Goal: Task Accomplishment & Management: Use online tool/utility

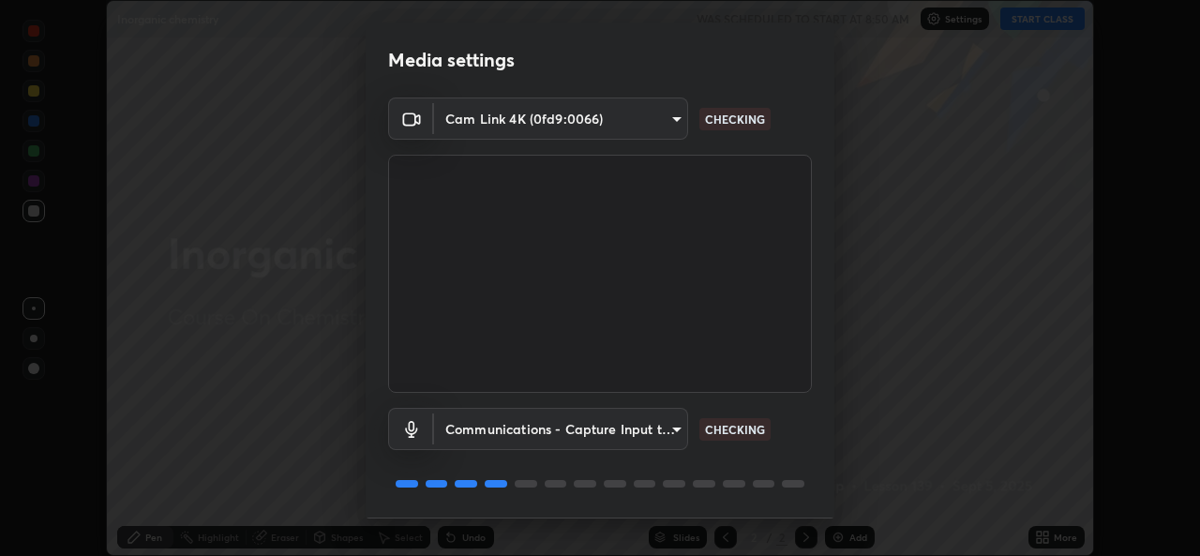
scroll to position [59, 0]
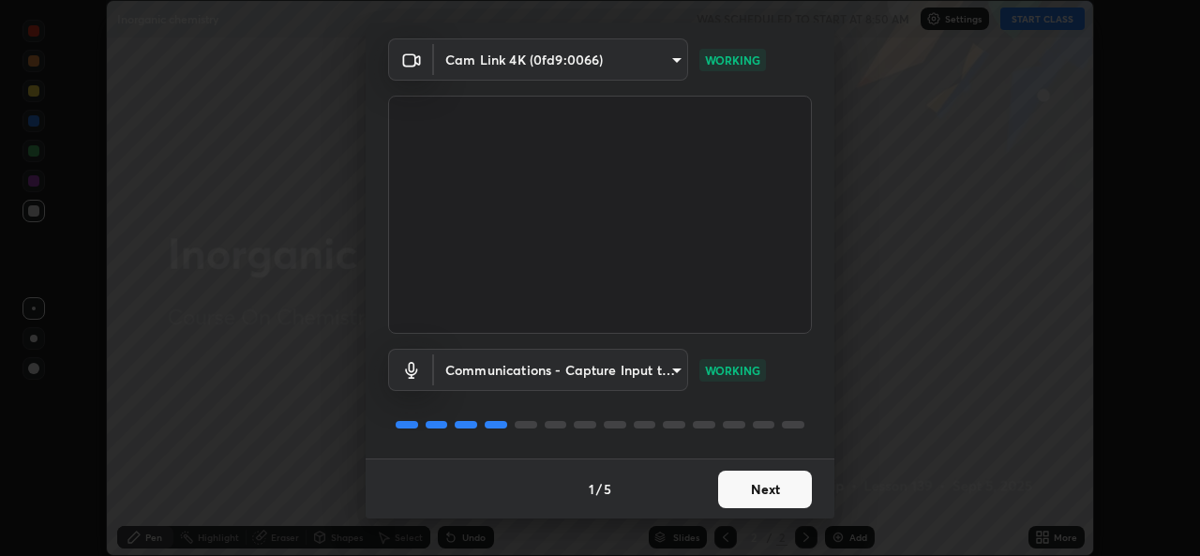
click at [747, 490] on button "Next" at bounding box center [765, 490] width 94 height 38
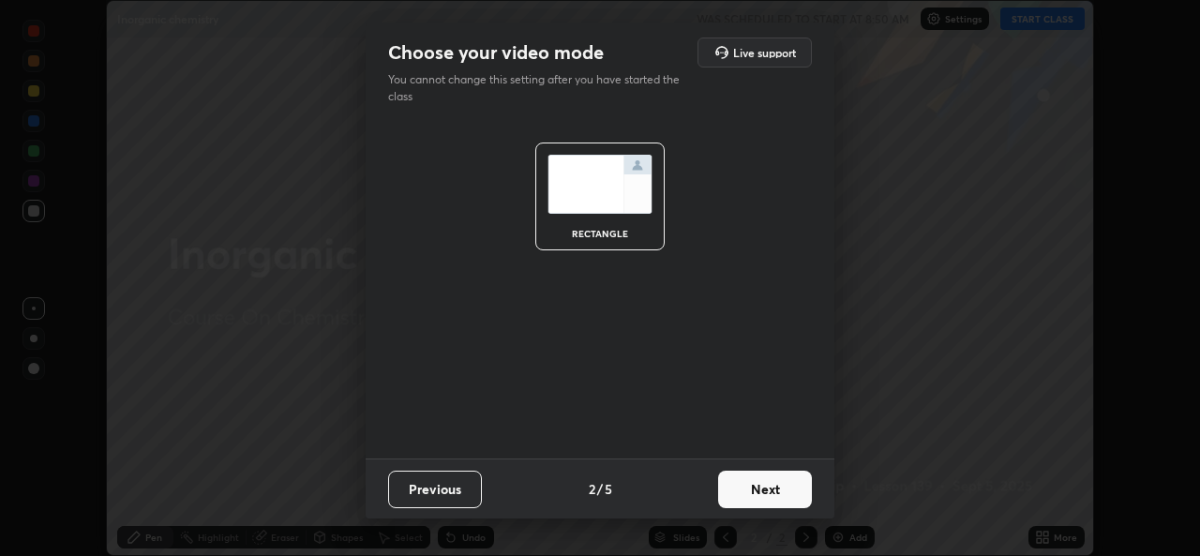
scroll to position [0, 0]
click at [747, 488] on button "Next" at bounding box center [765, 490] width 94 height 38
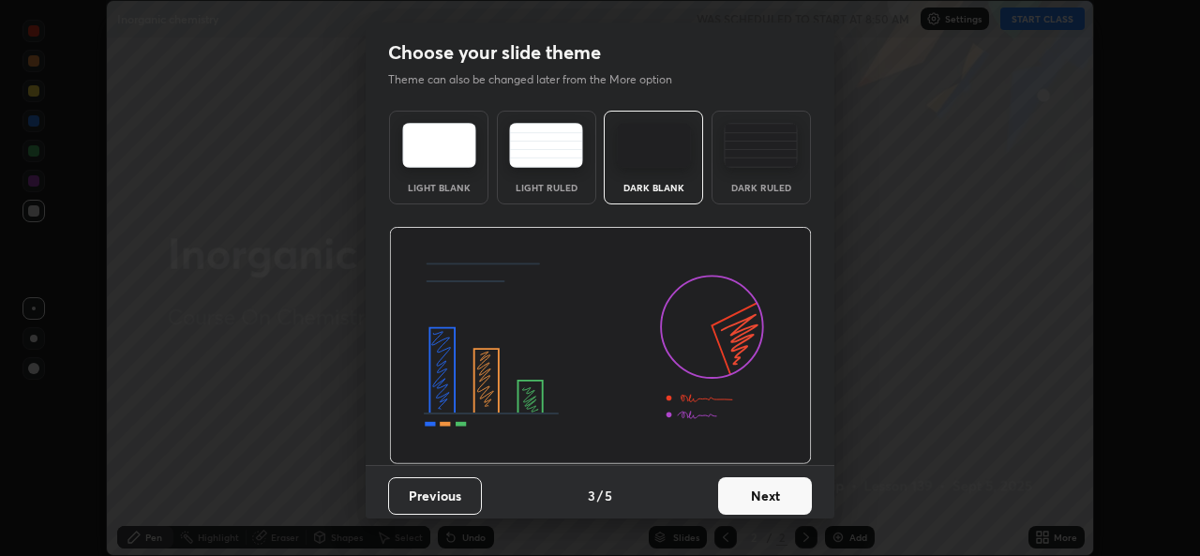
click at [747, 498] on button "Next" at bounding box center [765, 496] width 94 height 38
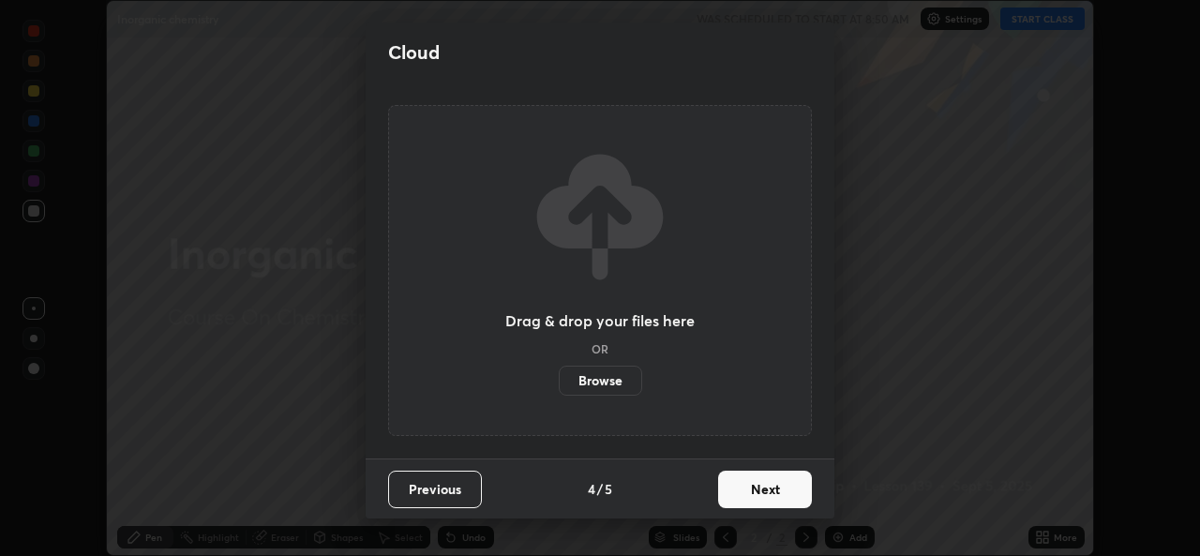
click at [750, 489] on button "Next" at bounding box center [765, 490] width 94 height 38
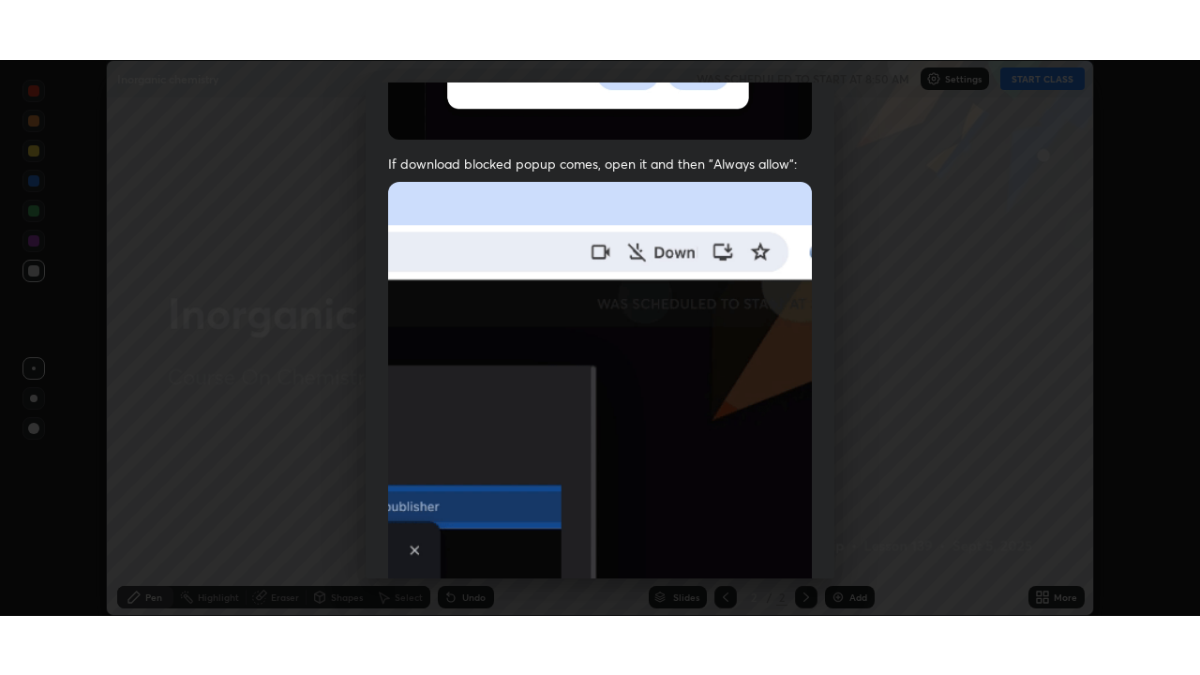
scroll to position [442, 0]
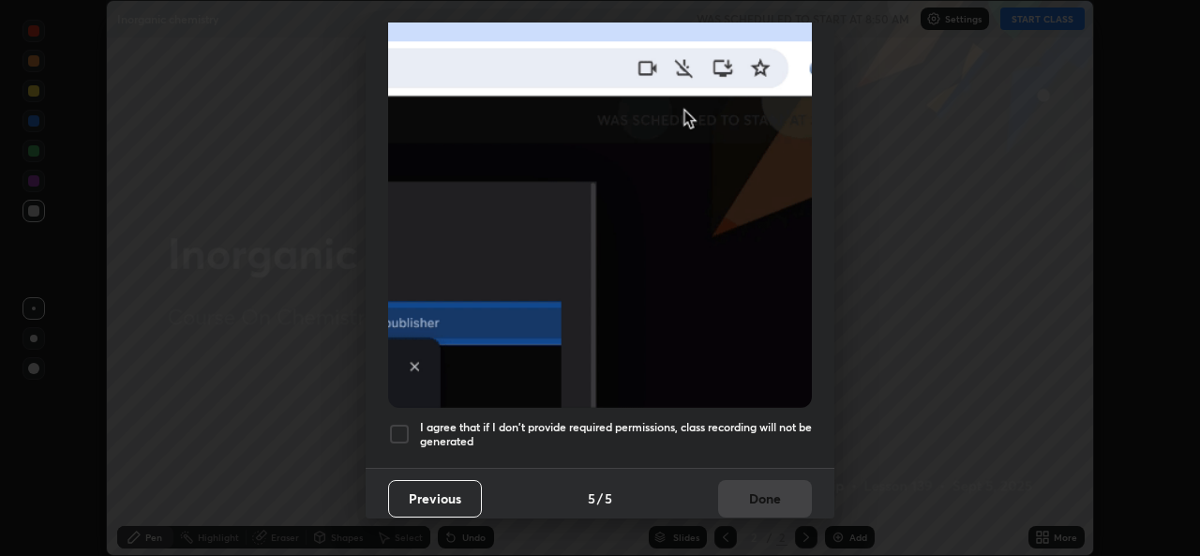
click at [400, 428] on div at bounding box center [399, 434] width 23 height 23
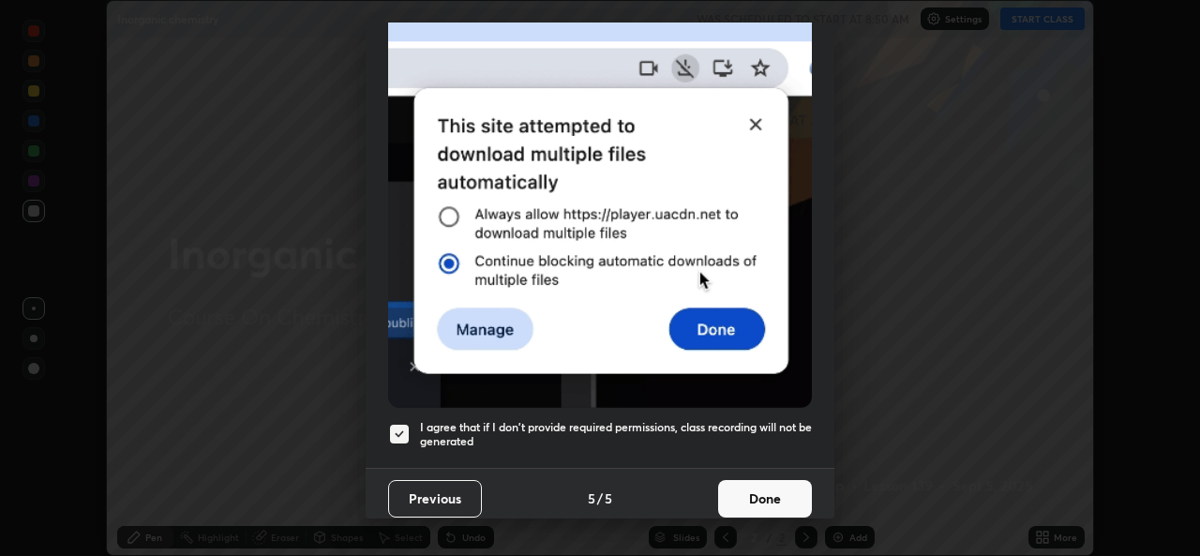
click at [730, 497] on button "Done" at bounding box center [765, 499] width 94 height 38
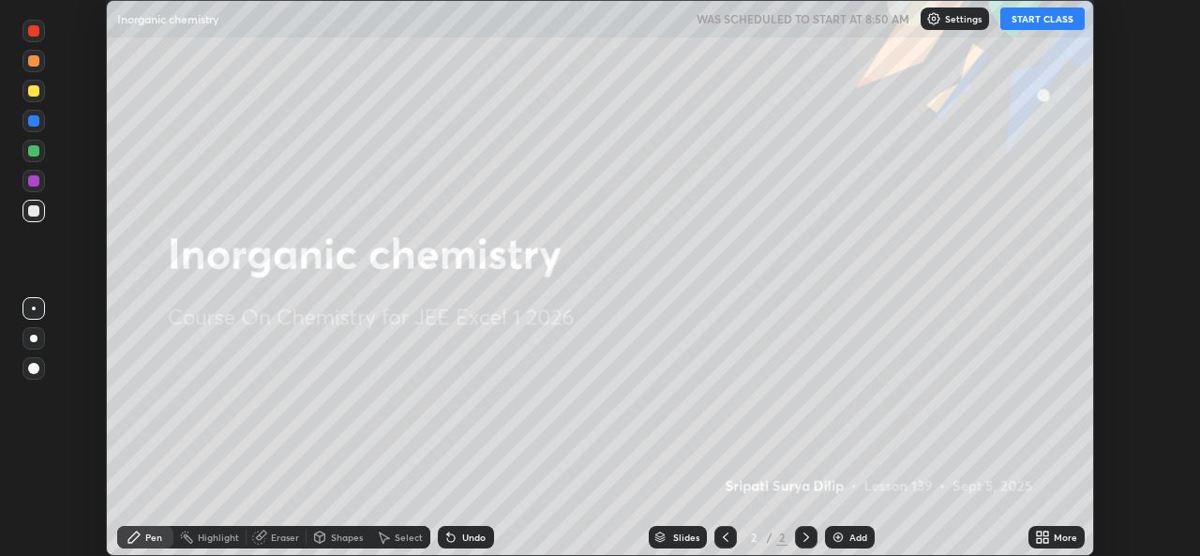
click at [1047, 26] on button "START CLASS" at bounding box center [1043, 19] width 84 height 23
click at [1044, 535] on icon at bounding box center [1046, 534] width 5 height 5
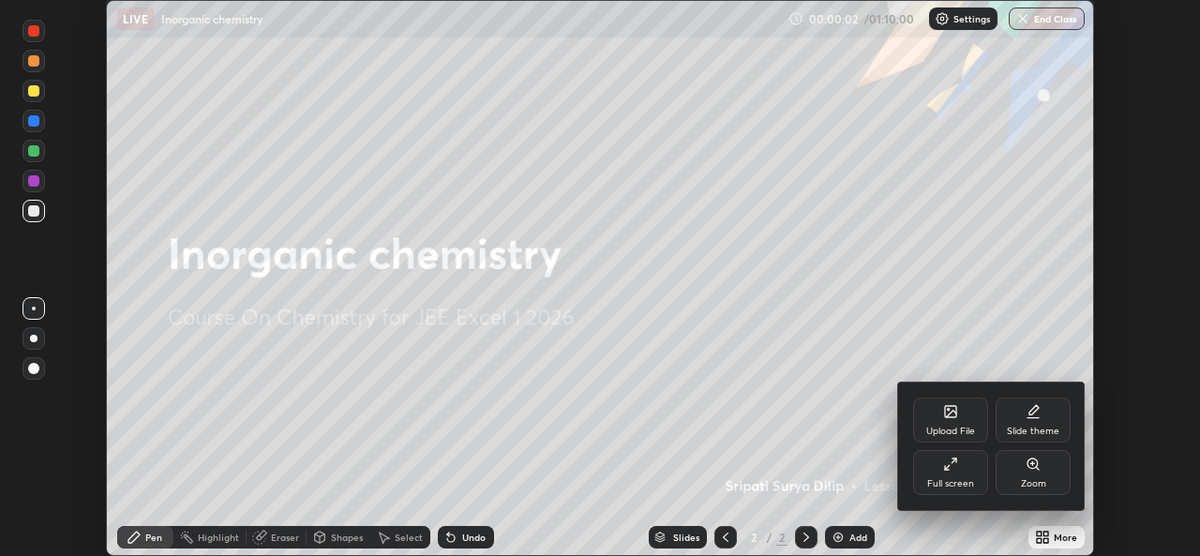
click at [957, 477] on div "Full screen" at bounding box center [950, 472] width 75 height 45
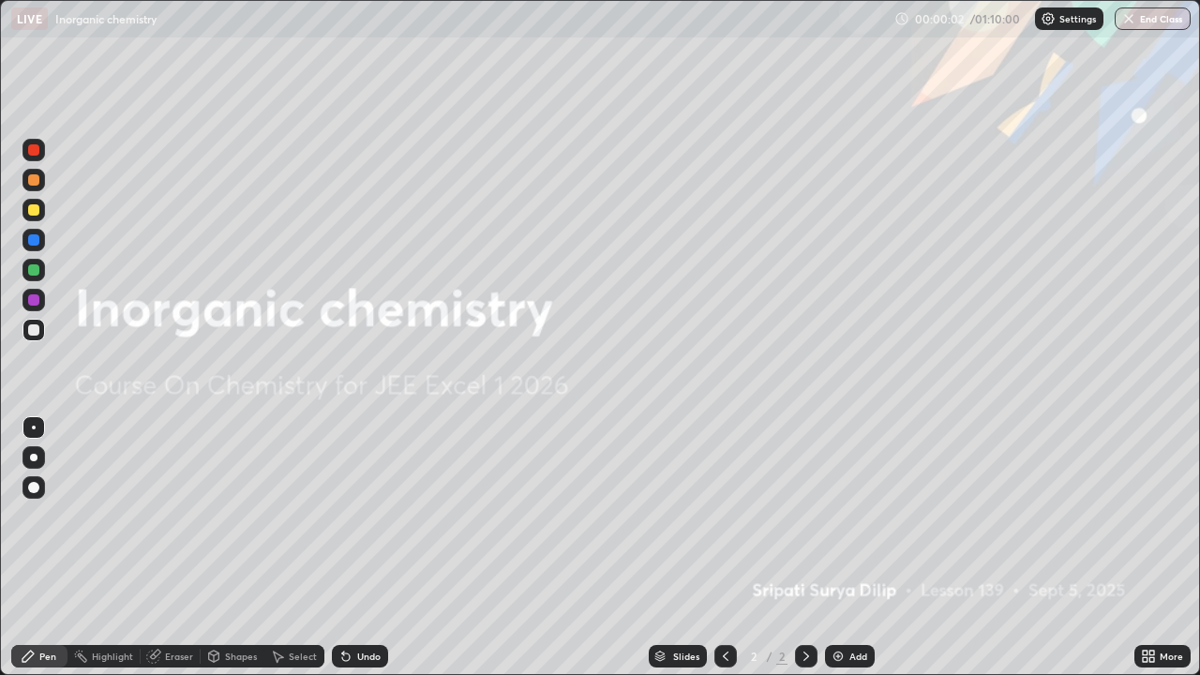
scroll to position [675, 1200]
click at [836, 555] on img at bounding box center [838, 656] width 15 height 15
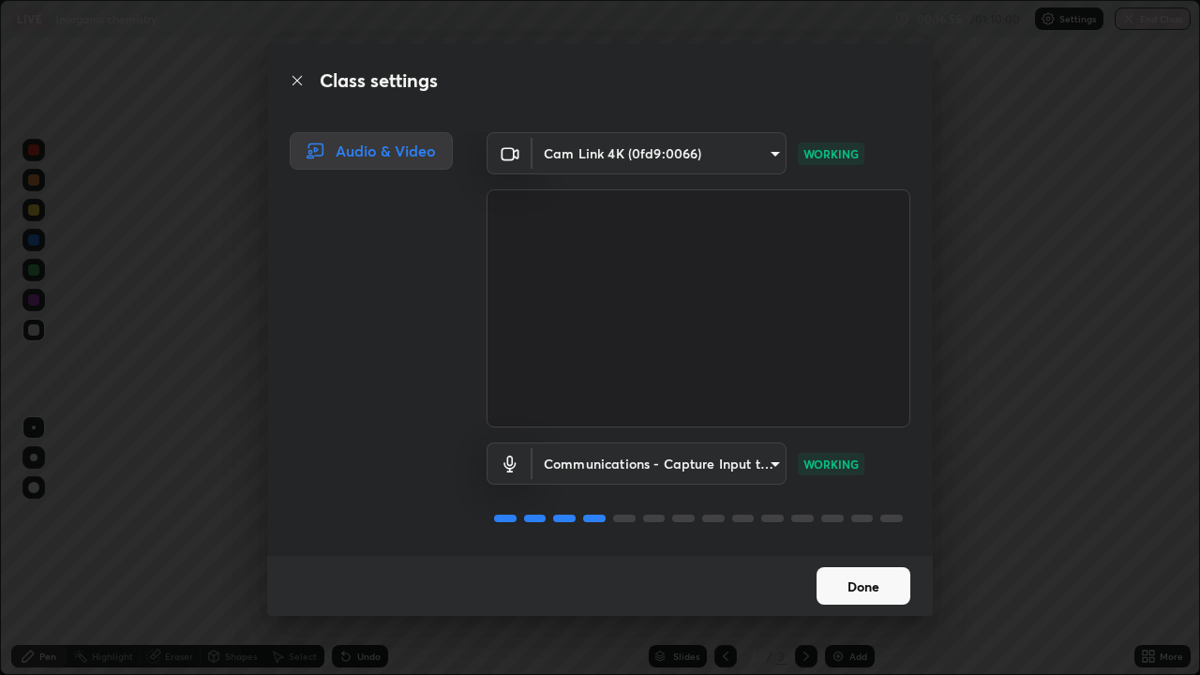
click at [866, 555] on button "Done" at bounding box center [864, 586] width 94 height 38
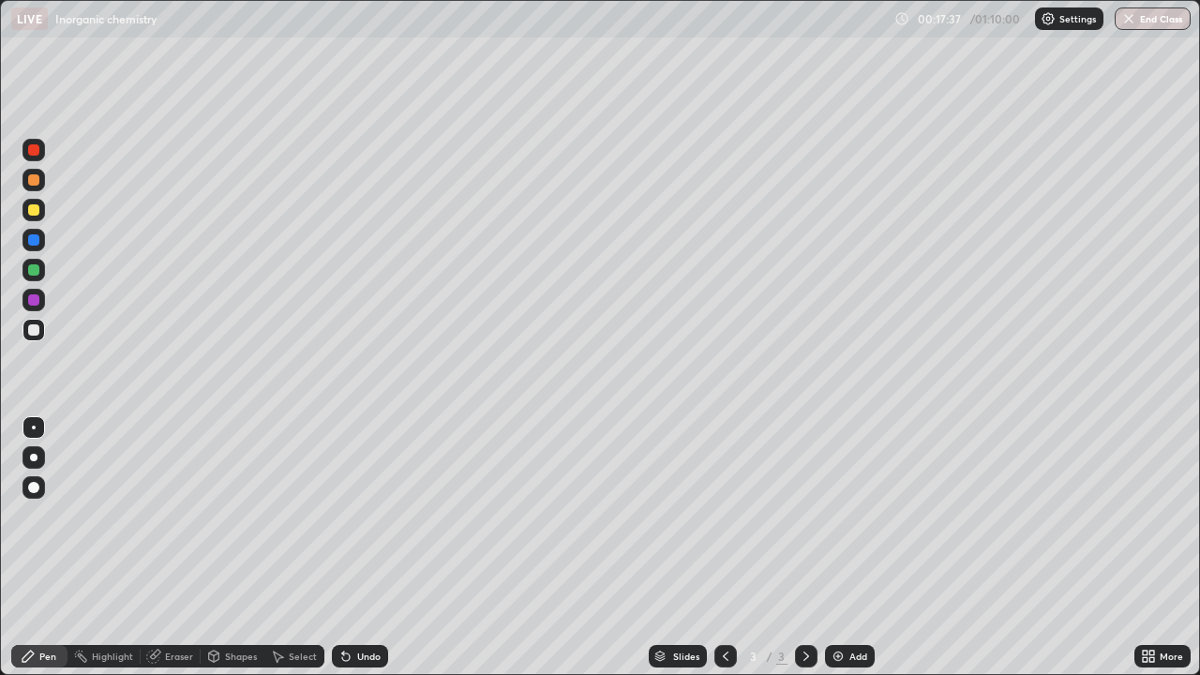
click at [339, 555] on icon at bounding box center [346, 656] width 15 height 15
click at [34, 211] on div at bounding box center [33, 209] width 11 height 11
click at [38, 214] on div at bounding box center [34, 210] width 23 height 23
click at [36, 270] on div at bounding box center [33, 269] width 11 height 11
click at [31, 217] on div at bounding box center [34, 210] width 23 height 23
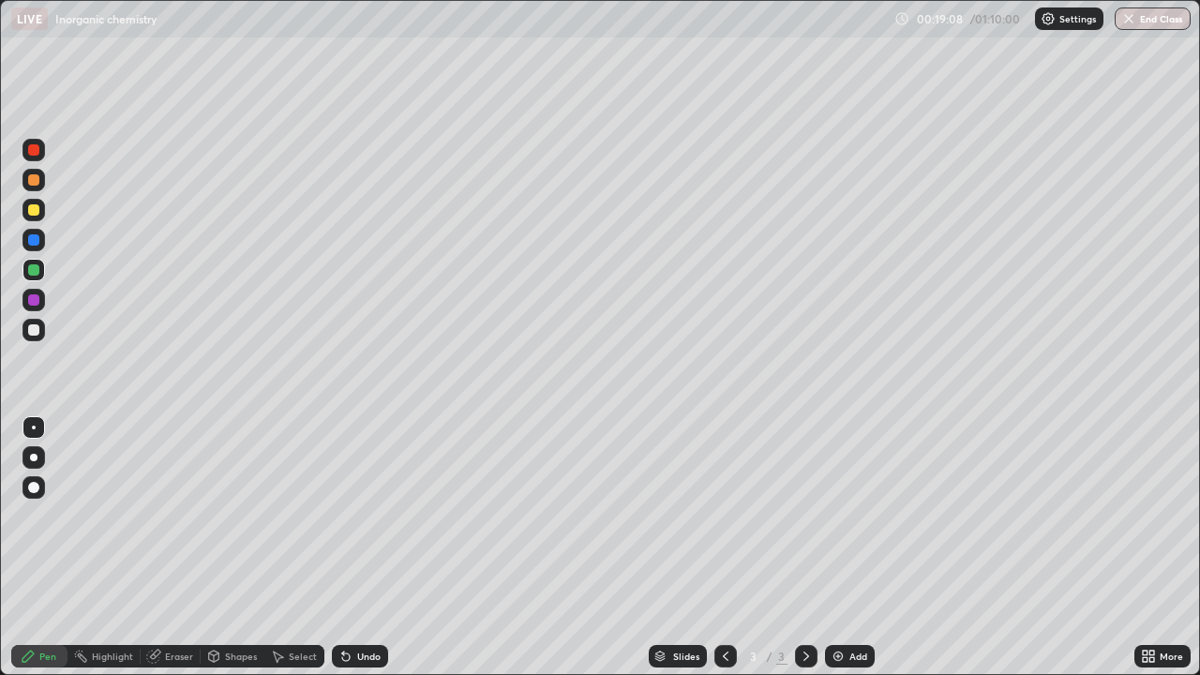
click at [33, 211] on div at bounding box center [33, 209] width 11 height 11
click at [34, 274] on div at bounding box center [33, 269] width 11 height 11
click at [36, 274] on div at bounding box center [33, 269] width 11 height 11
click at [37, 214] on div at bounding box center [33, 209] width 11 height 11
click at [38, 273] on div at bounding box center [33, 269] width 11 height 11
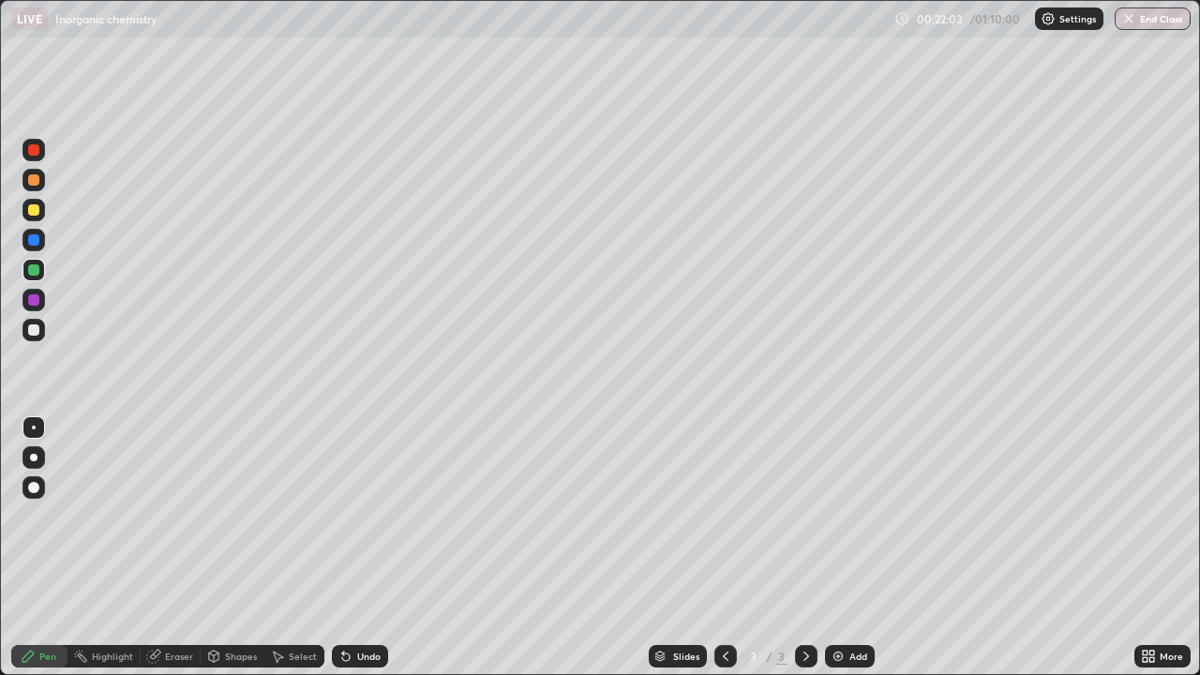
click at [838, 555] on img at bounding box center [838, 656] width 15 height 15
click at [34, 211] on div at bounding box center [33, 209] width 11 height 11
click at [38, 219] on div at bounding box center [34, 210] width 23 height 23
click at [38, 271] on div at bounding box center [33, 269] width 11 height 11
click at [37, 273] on div at bounding box center [33, 269] width 11 height 11
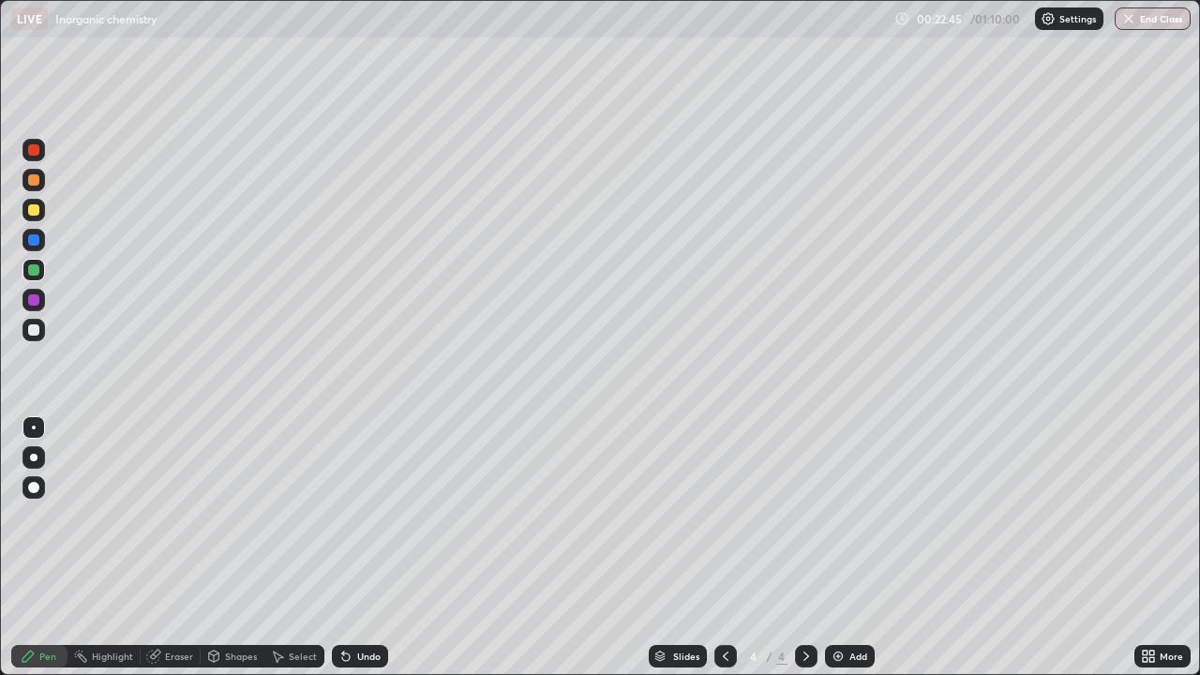
click at [34, 215] on div at bounding box center [33, 209] width 11 height 11
click at [33, 274] on div at bounding box center [33, 269] width 11 height 11
click at [34, 301] on div at bounding box center [33, 299] width 11 height 11
click at [35, 305] on div at bounding box center [33, 299] width 11 height 11
click at [40, 330] on div at bounding box center [34, 330] width 23 height 23
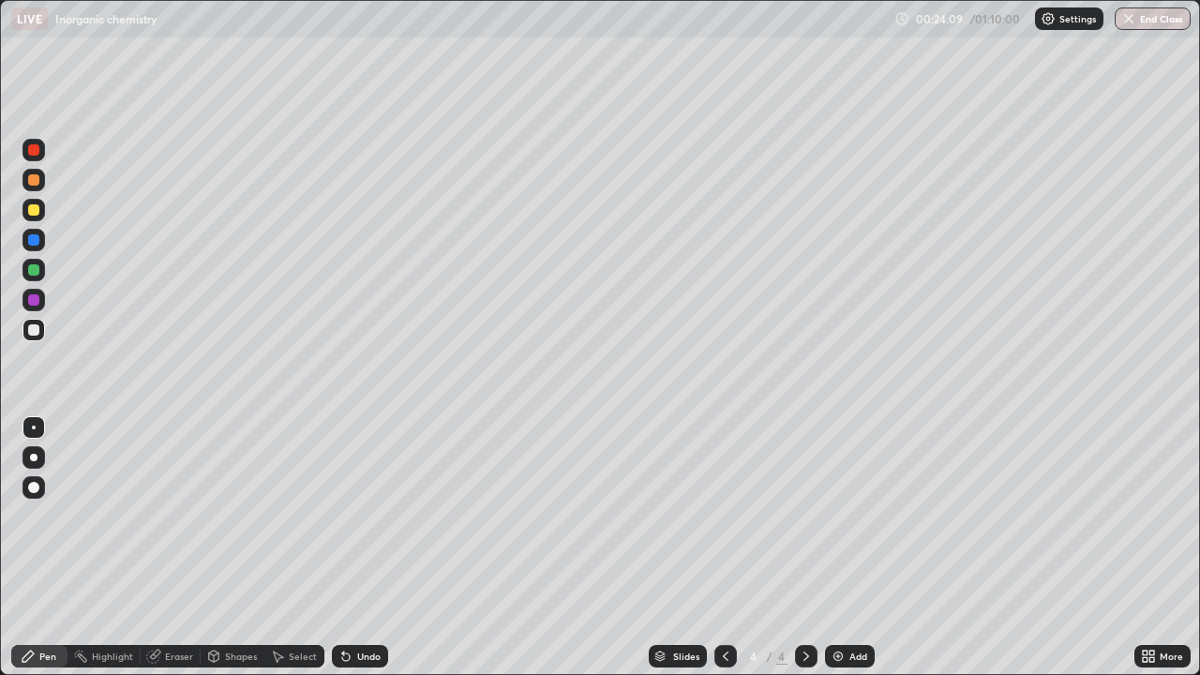
click at [37, 340] on div at bounding box center [34, 330] width 23 height 23
click at [34, 211] on div at bounding box center [33, 209] width 11 height 11
click at [837, 555] on img at bounding box center [838, 656] width 15 height 15
click at [42, 275] on div at bounding box center [34, 270] width 23 height 23
click at [35, 275] on div at bounding box center [33, 269] width 11 height 11
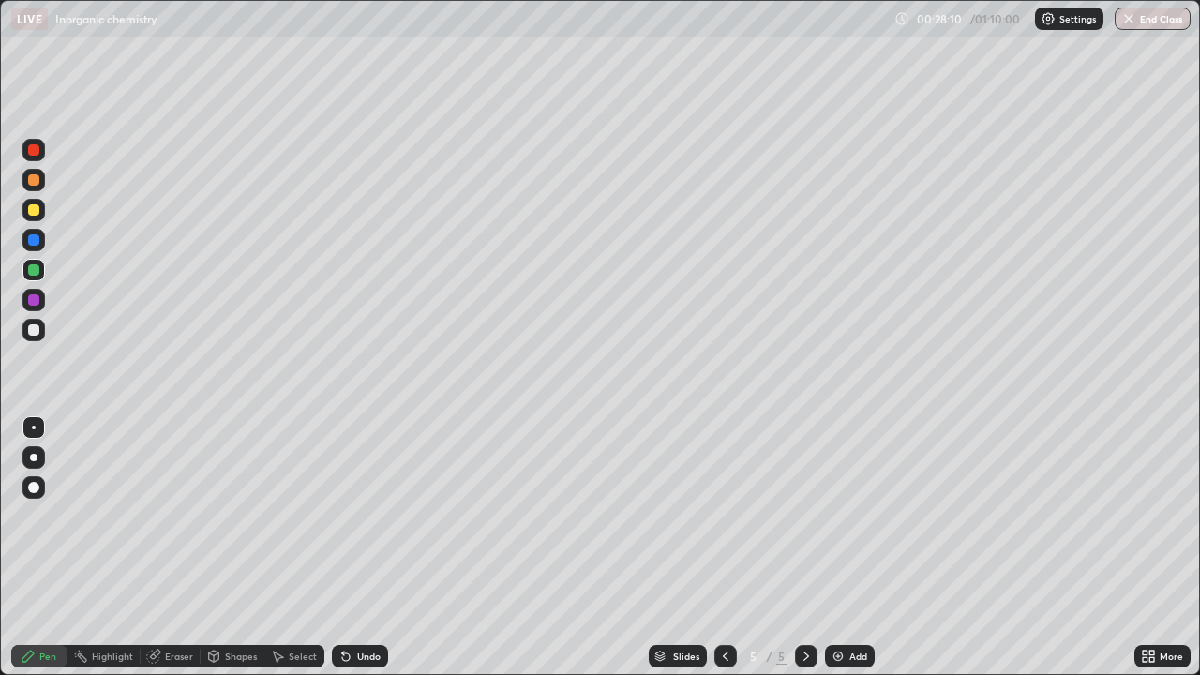
click at [36, 333] on div at bounding box center [33, 329] width 11 height 11
click at [33, 219] on div at bounding box center [34, 210] width 23 height 23
click at [34, 211] on div at bounding box center [33, 209] width 11 height 11
click at [35, 280] on div at bounding box center [34, 270] width 23 height 23
click at [34, 211] on div at bounding box center [33, 209] width 11 height 11
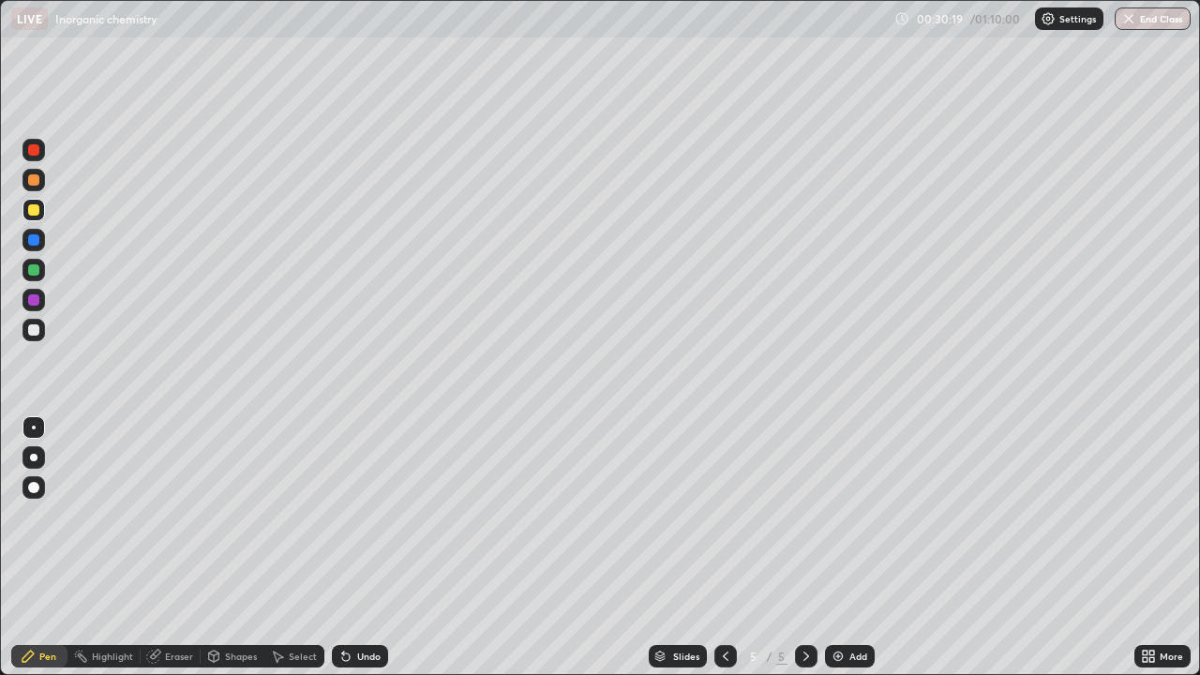
click at [36, 333] on div at bounding box center [33, 329] width 11 height 11
click at [38, 330] on div at bounding box center [33, 329] width 11 height 11
click at [831, 555] on img at bounding box center [838, 656] width 15 height 15
click at [39, 189] on div at bounding box center [34, 180] width 23 height 23
click at [34, 181] on div at bounding box center [33, 179] width 11 height 11
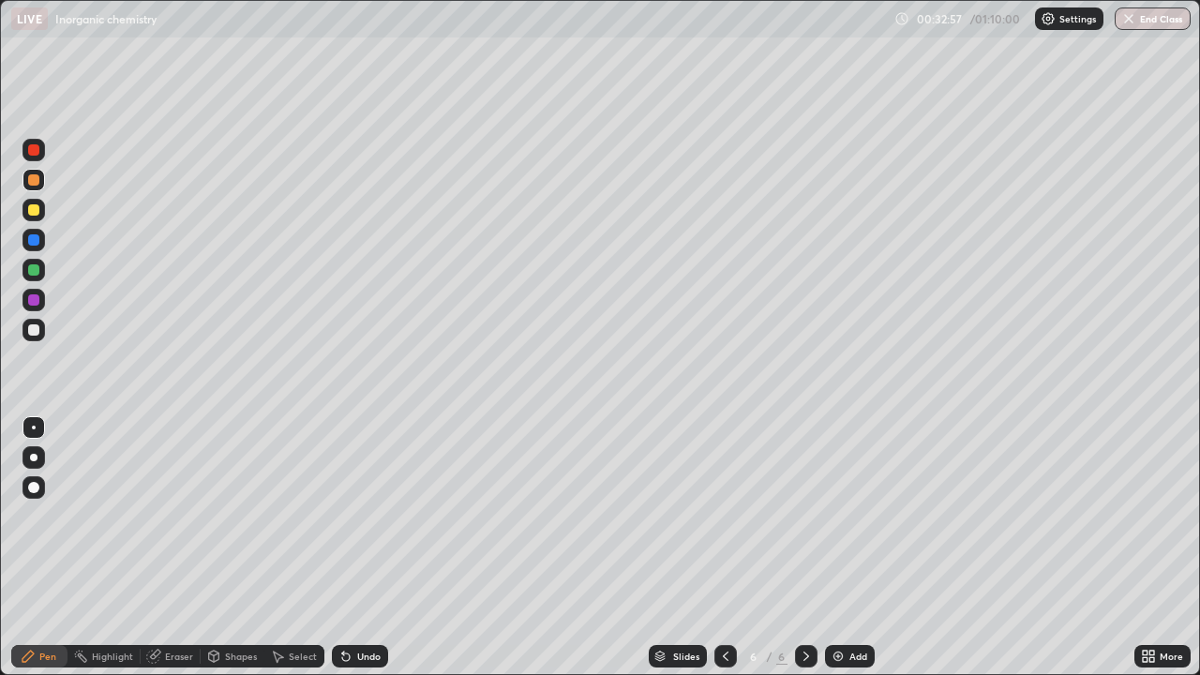
click at [715, 555] on div at bounding box center [726, 656] width 23 height 23
click at [805, 555] on icon at bounding box center [806, 656] width 15 height 15
click at [41, 276] on div at bounding box center [34, 270] width 23 height 23
click at [34, 271] on div at bounding box center [33, 269] width 11 height 11
click at [34, 332] on div at bounding box center [33, 329] width 11 height 11
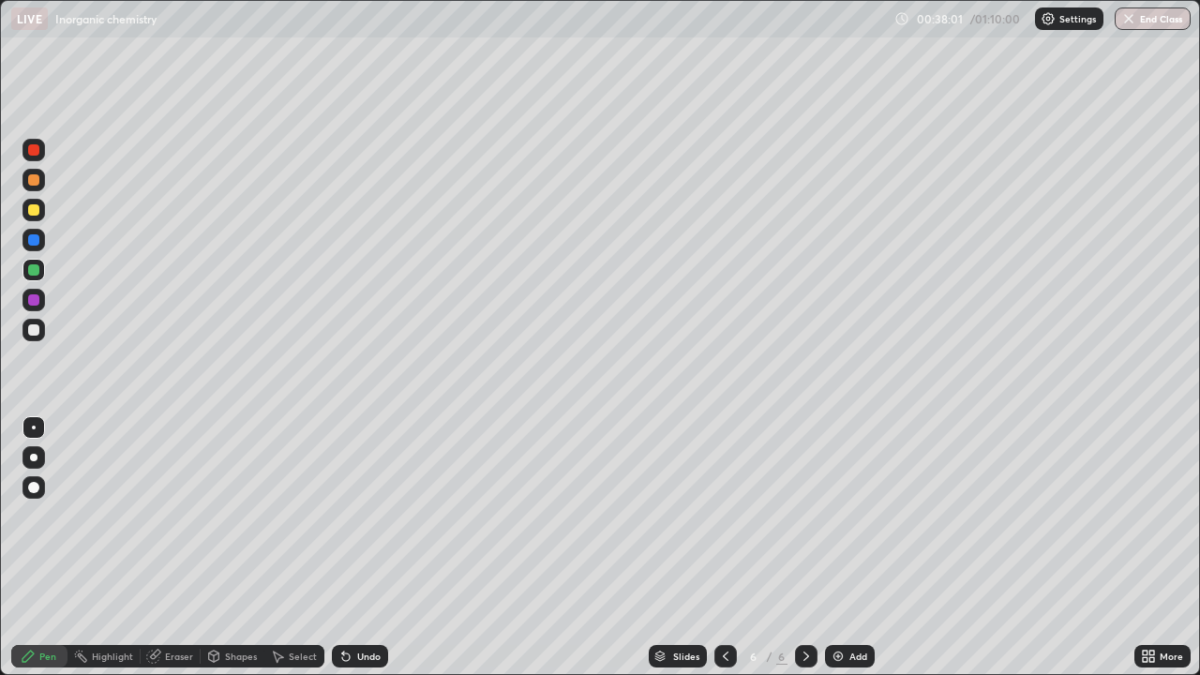
click at [34, 332] on div at bounding box center [33, 329] width 11 height 11
click at [837, 555] on img at bounding box center [838, 656] width 15 height 15
click at [343, 555] on icon at bounding box center [346, 658] width 8 height 8
click at [35, 275] on div at bounding box center [33, 269] width 11 height 11
click at [34, 275] on div at bounding box center [33, 269] width 11 height 11
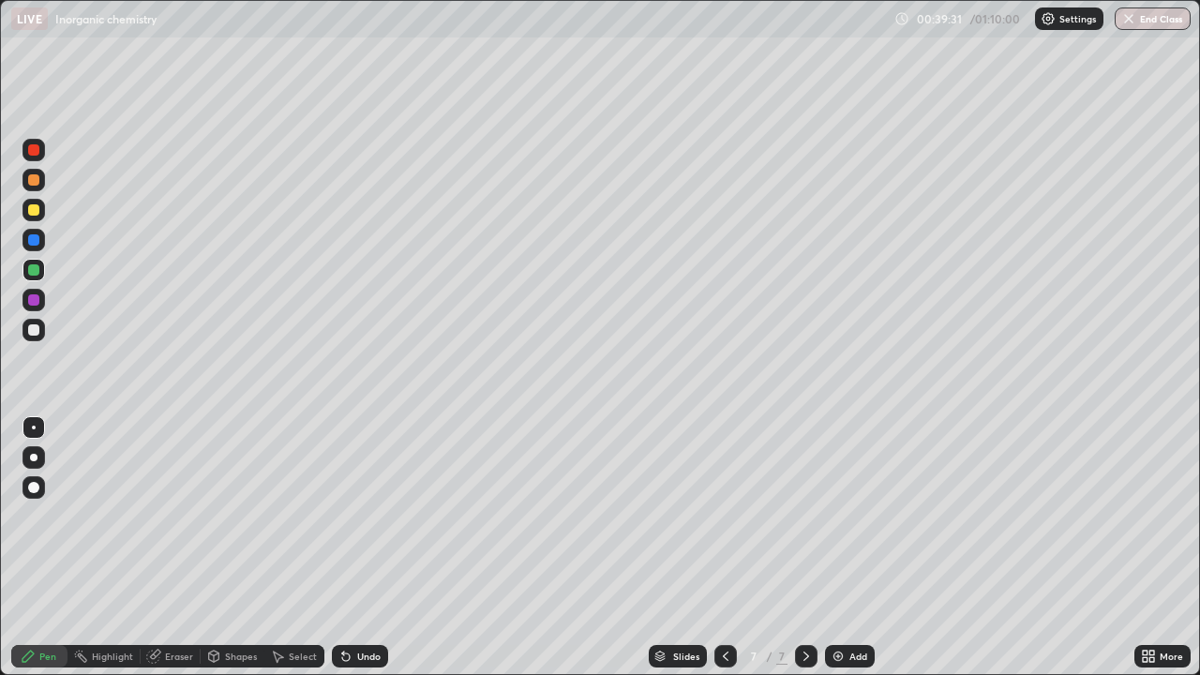
click at [35, 215] on div at bounding box center [33, 209] width 11 height 11
click at [34, 211] on div at bounding box center [33, 209] width 11 height 11
click at [841, 555] on img at bounding box center [838, 656] width 15 height 15
click at [34, 181] on div at bounding box center [33, 179] width 11 height 11
click at [35, 185] on div at bounding box center [33, 179] width 11 height 11
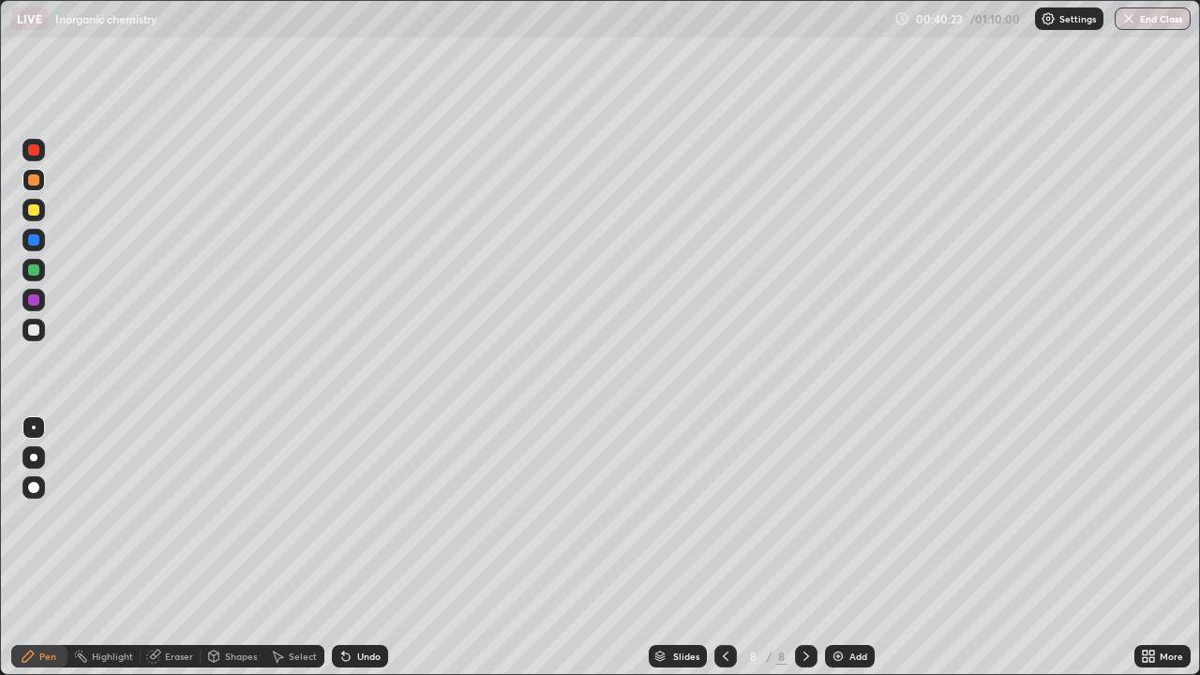
click at [41, 280] on div at bounding box center [34, 270] width 23 height 30
click at [35, 270] on div at bounding box center [33, 269] width 11 height 11
click at [342, 555] on icon at bounding box center [343, 653] width 2 height 2
click at [35, 184] on div at bounding box center [33, 179] width 11 height 11
click at [35, 330] on div at bounding box center [33, 329] width 11 height 11
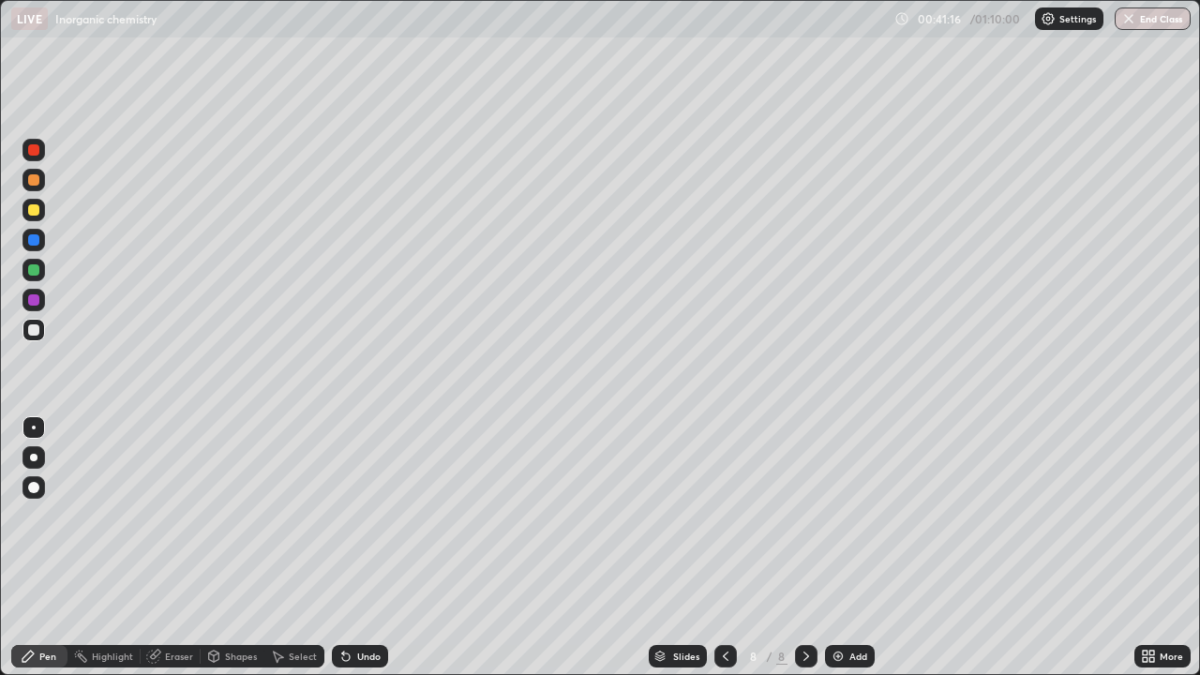
click at [34, 331] on div at bounding box center [33, 329] width 11 height 11
click at [37, 182] on div at bounding box center [33, 179] width 11 height 11
click at [37, 185] on div at bounding box center [34, 180] width 23 height 23
click at [31, 335] on div at bounding box center [33, 329] width 11 height 11
click at [35, 270] on div at bounding box center [33, 269] width 11 height 11
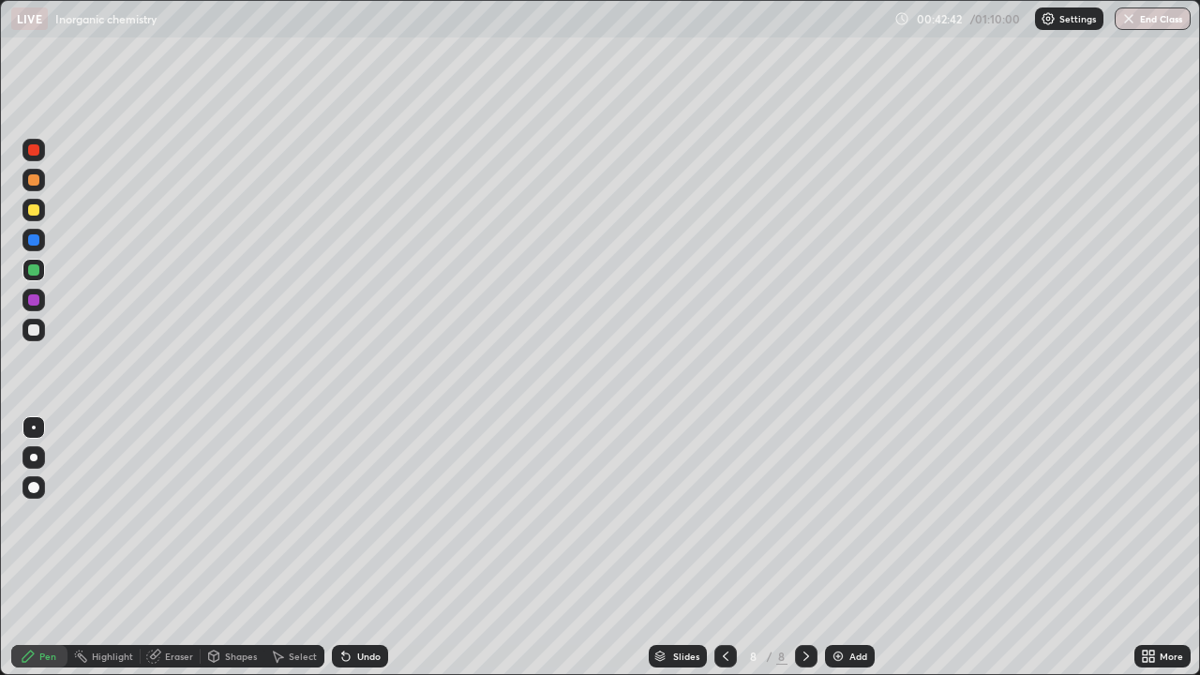
click at [35, 270] on div at bounding box center [33, 269] width 11 height 11
click at [36, 187] on div at bounding box center [34, 180] width 23 height 23
click at [38, 331] on div at bounding box center [33, 329] width 11 height 11
click at [38, 333] on div at bounding box center [33, 329] width 11 height 11
click at [724, 555] on icon at bounding box center [725, 656] width 15 height 15
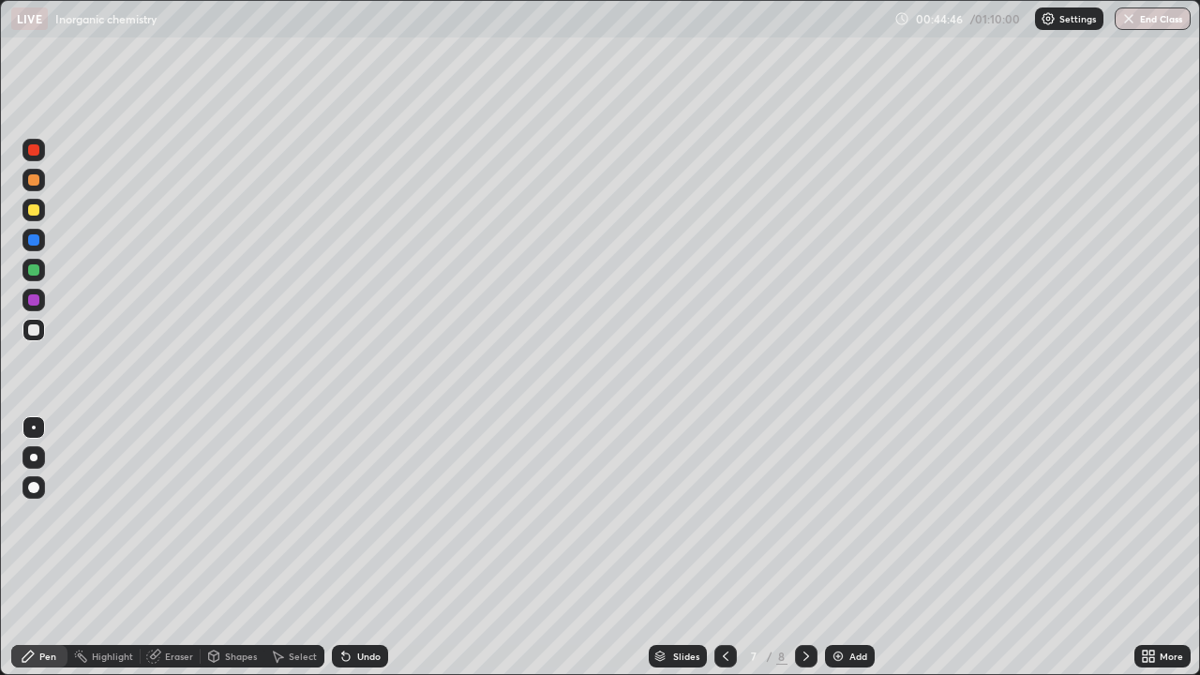
click at [724, 555] on icon at bounding box center [725, 656] width 15 height 15
click at [803, 555] on icon at bounding box center [806, 656] width 15 height 15
click at [723, 555] on icon at bounding box center [726, 656] width 6 height 9
click at [724, 555] on icon at bounding box center [725, 656] width 15 height 15
click at [803, 555] on div at bounding box center [806, 656] width 23 height 23
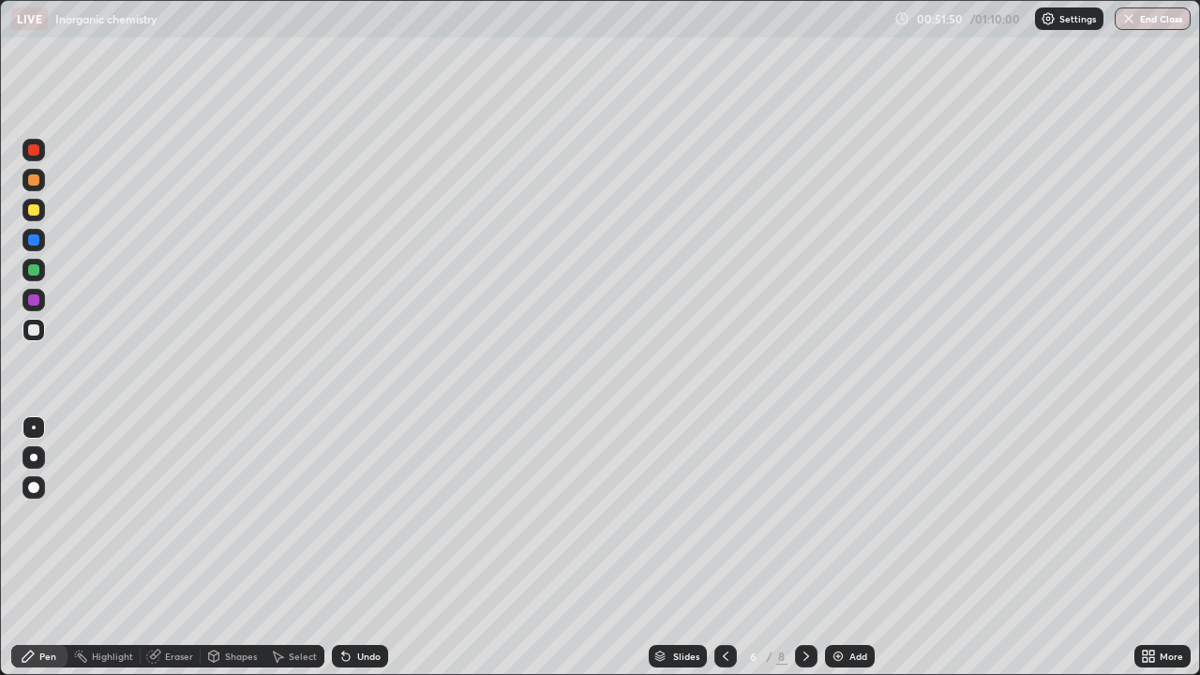
click at [805, 555] on icon at bounding box center [806, 656] width 15 height 15
click at [832, 555] on img at bounding box center [838, 656] width 15 height 15
click at [41, 216] on div at bounding box center [34, 210] width 23 height 23
click at [35, 210] on div at bounding box center [33, 209] width 11 height 11
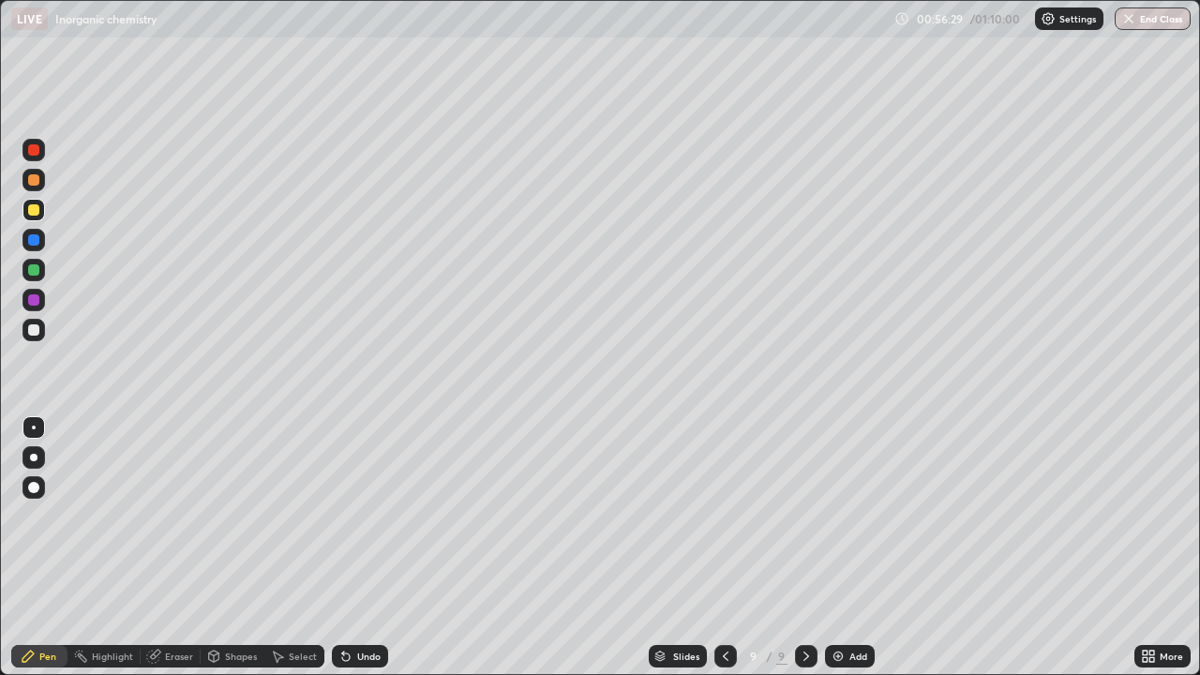
click at [35, 270] on div at bounding box center [33, 269] width 11 height 11
click at [36, 334] on div at bounding box center [33, 329] width 11 height 11
click at [342, 555] on icon at bounding box center [343, 653] width 2 height 2
click at [341, 555] on icon at bounding box center [346, 656] width 15 height 15
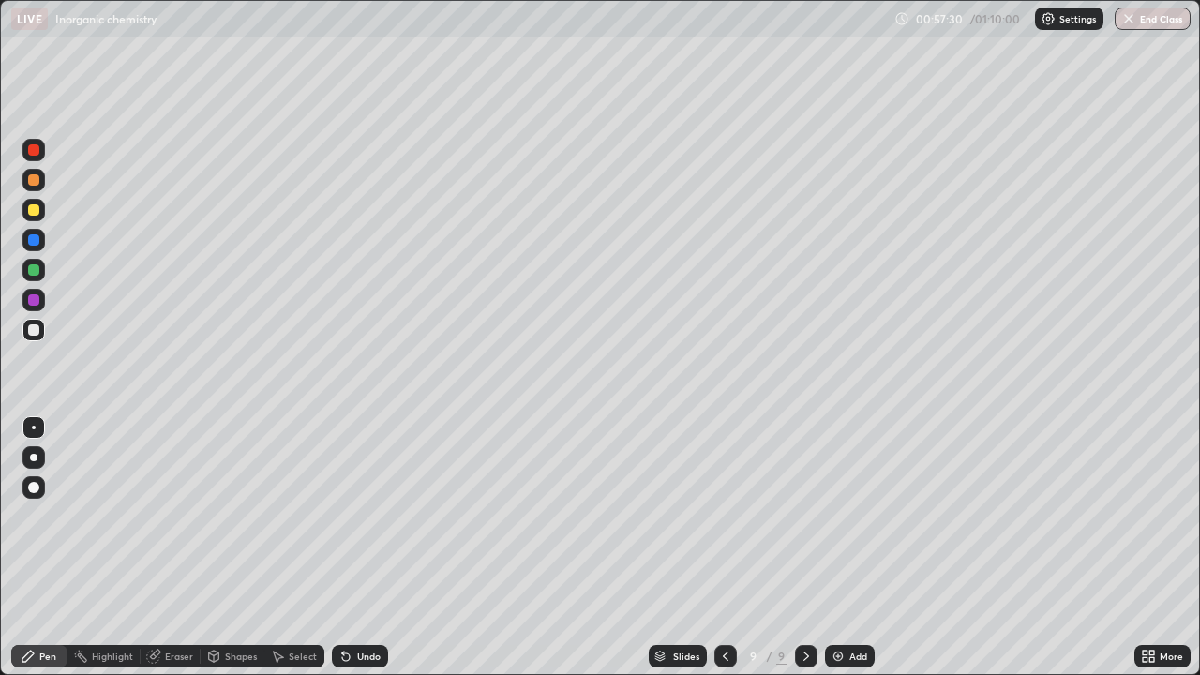
click at [342, 555] on icon at bounding box center [343, 653] width 2 height 2
click at [36, 189] on div at bounding box center [34, 180] width 23 height 23
click at [34, 302] on div at bounding box center [33, 299] width 11 height 11
click at [34, 151] on div at bounding box center [33, 149] width 11 height 11
click at [40, 250] on div at bounding box center [34, 240] width 23 height 30
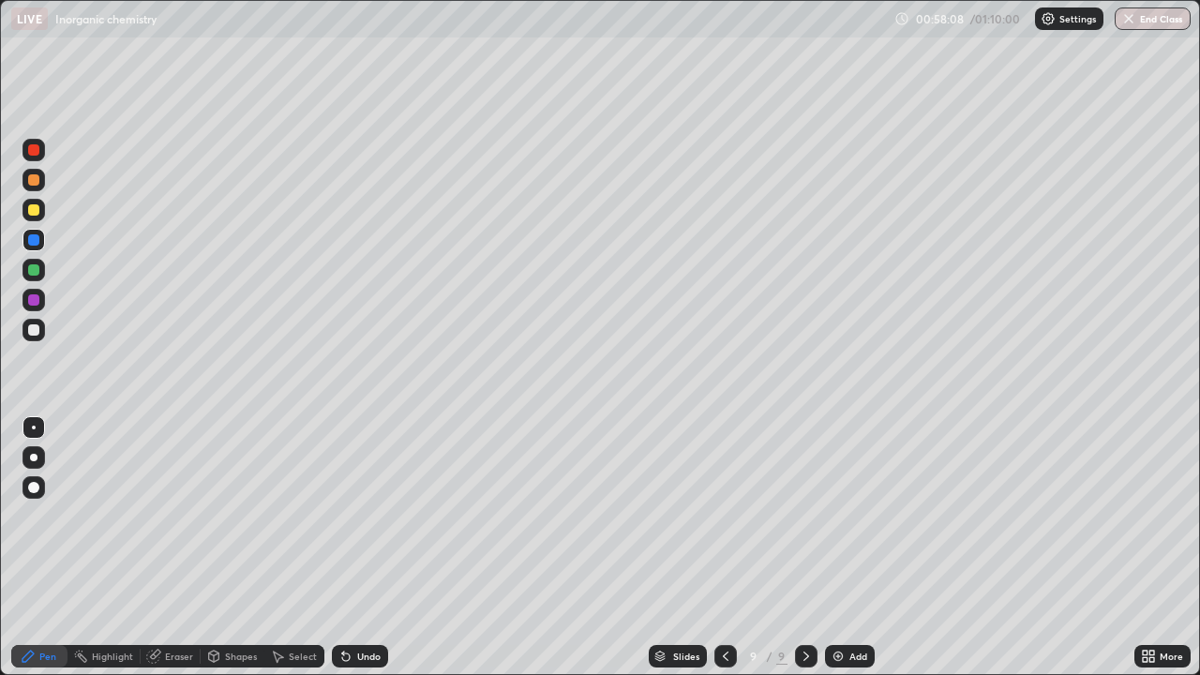
click at [35, 184] on div at bounding box center [33, 179] width 11 height 11
click at [343, 555] on icon at bounding box center [346, 658] width 8 height 8
click at [36, 190] on div at bounding box center [34, 180] width 23 height 23
click at [34, 332] on div at bounding box center [33, 329] width 11 height 11
click at [36, 181] on div at bounding box center [33, 179] width 11 height 11
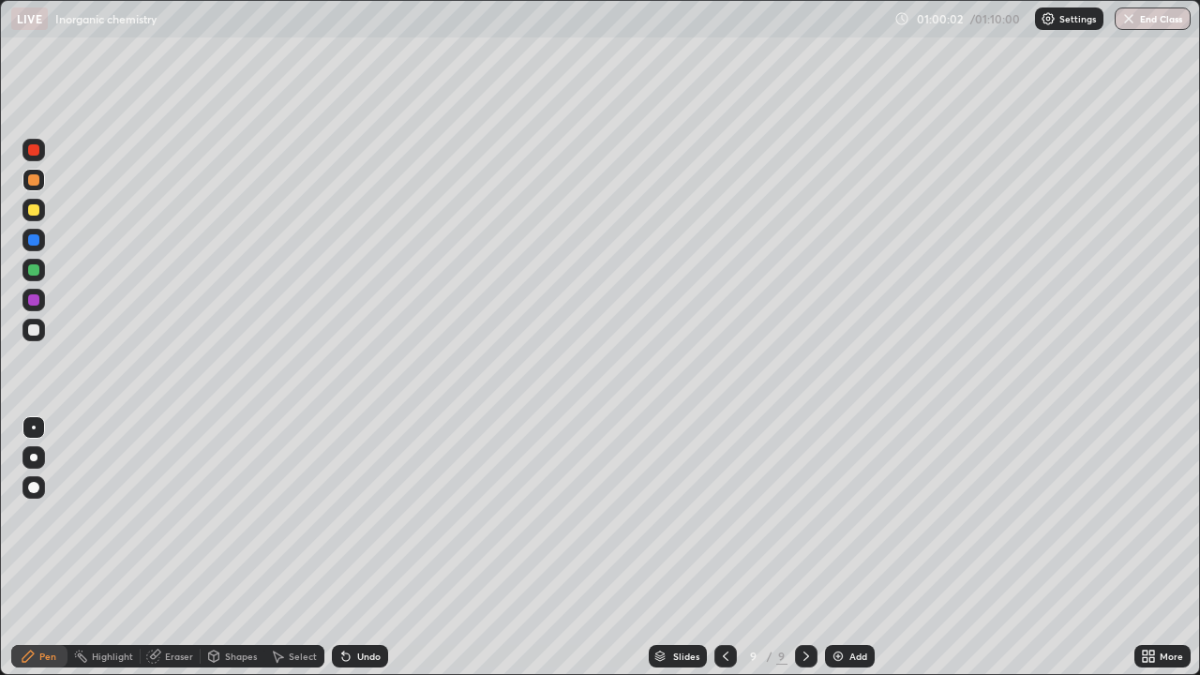
click at [37, 218] on div at bounding box center [34, 210] width 23 height 23
click at [39, 218] on div at bounding box center [34, 210] width 23 height 23
click at [43, 247] on div at bounding box center [34, 240] width 23 height 23
click at [841, 555] on img at bounding box center [838, 656] width 15 height 15
click at [38, 334] on div at bounding box center [34, 330] width 23 height 23
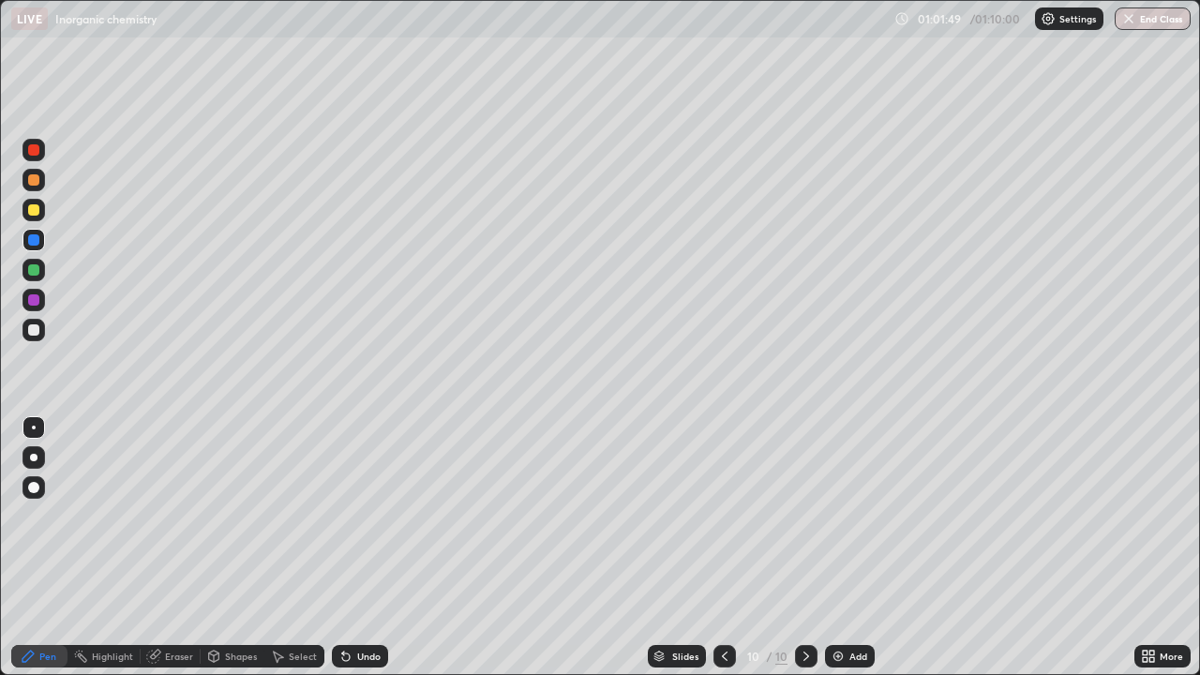
click at [34, 331] on div at bounding box center [33, 329] width 11 height 11
click at [34, 241] on div at bounding box center [33, 239] width 11 height 11
click at [38, 332] on div at bounding box center [33, 329] width 11 height 11
click at [721, 555] on icon at bounding box center [724, 656] width 15 height 15
click at [805, 555] on icon at bounding box center [806, 656] width 15 height 15
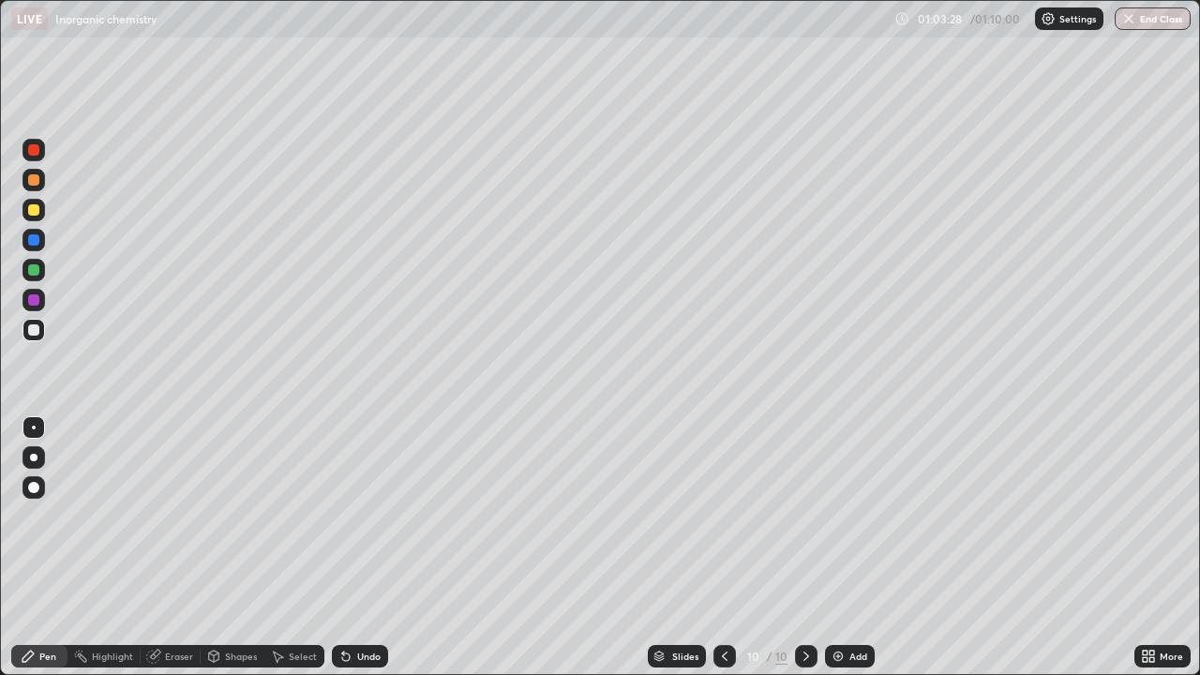
click at [36, 217] on div at bounding box center [34, 210] width 23 height 23
click at [29, 335] on div at bounding box center [34, 330] width 23 height 23
click at [34, 331] on div at bounding box center [33, 329] width 11 height 11
click at [34, 211] on div at bounding box center [33, 209] width 11 height 11
click at [34, 215] on div at bounding box center [33, 209] width 11 height 11
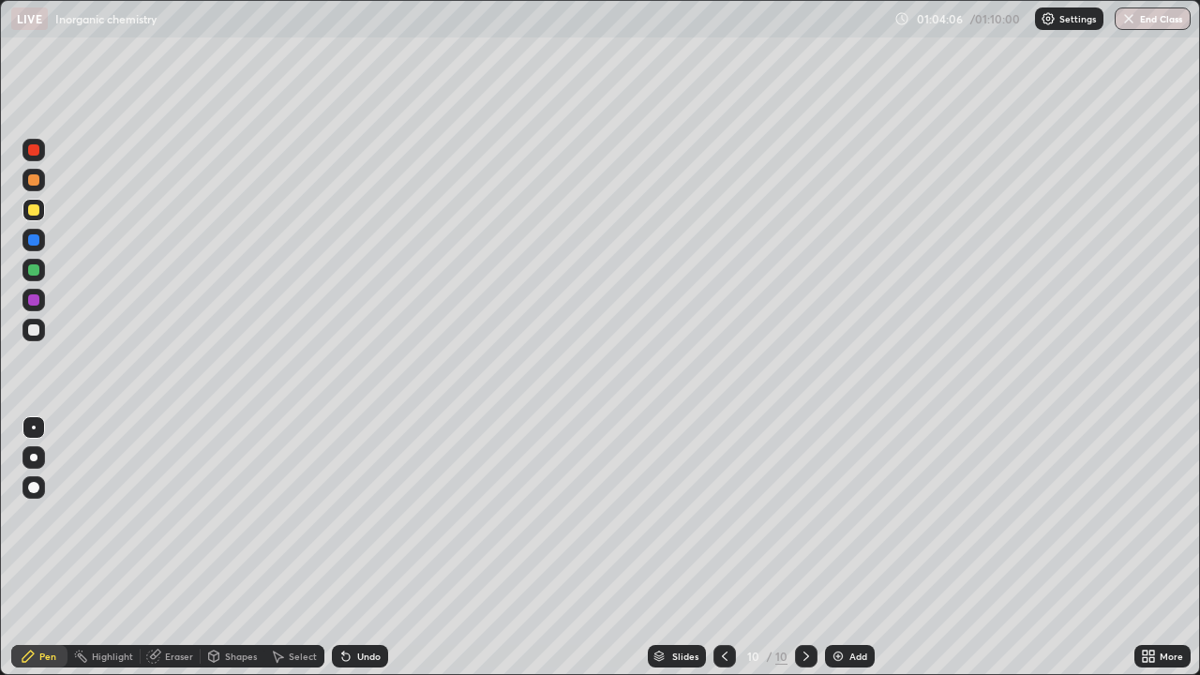
click at [342, 555] on icon at bounding box center [343, 653] width 2 height 2
click at [36, 334] on div at bounding box center [33, 329] width 11 height 11
click at [37, 335] on div at bounding box center [33, 329] width 11 height 11
click at [32, 241] on div at bounding box center [33, 239] width 11 height 11
click at [28, 244] on div at bounding box center [34, 240] width 23 height 23
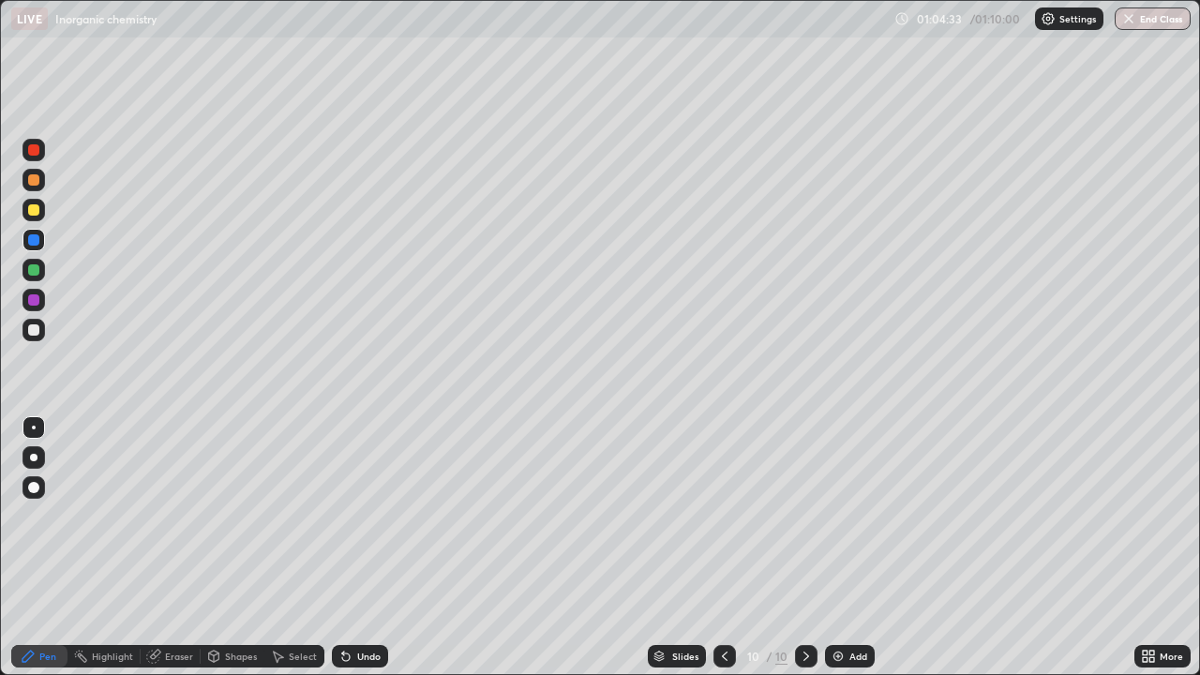
click at [37, 303] on div at bounding box center [33, 299] width 11 height 11
click at [35, 307] on div at bounding box center [34, 300] width 23 height 23
click at [342, 555] on icon at bounding box center [343, 653] width 2 height 2
click at [343, 555] on icon at bounding box center [346, 658] width 8 height 8
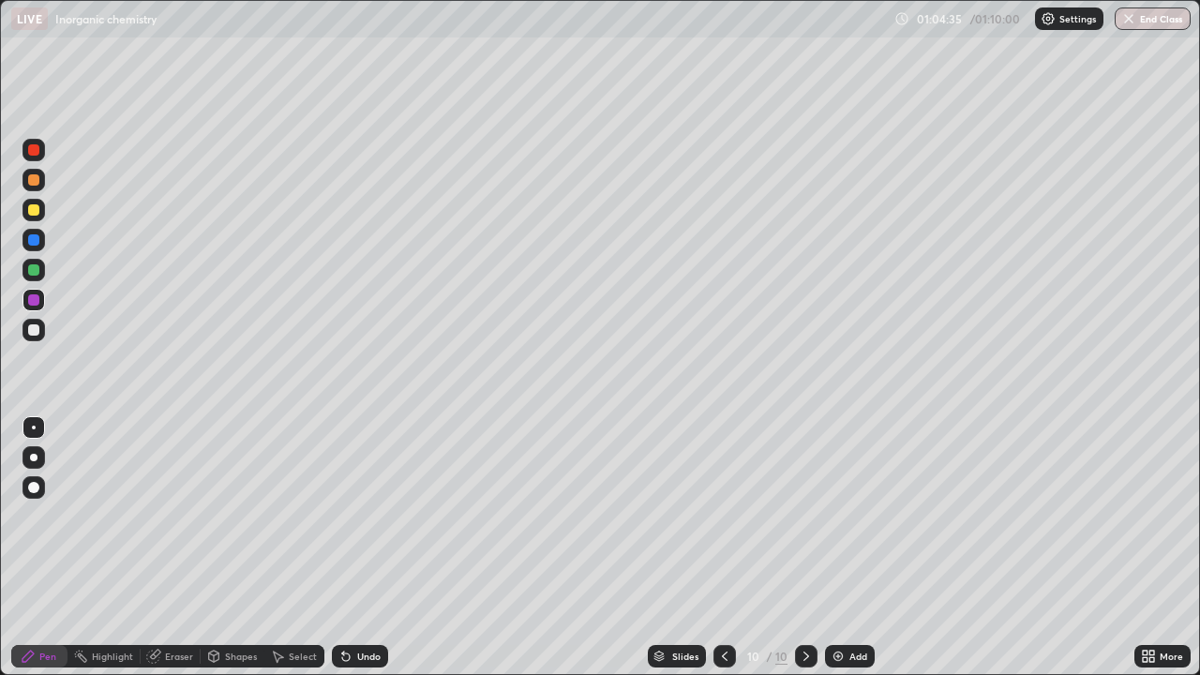
click at [342, 555] on icon at bounding box center [346, 658] width 8 height 8
click at [41, 218] on div at bounding box center [34, 210] width 23 height 23
click at [40, 218] on div at bounding box center [34, 210] width 23 height 23
click at [726, 555] on div at bounding box center [725, 656] width 23 height 23
click at [724, 555] on icon at bounding box center [724, 656] width 15 height 15
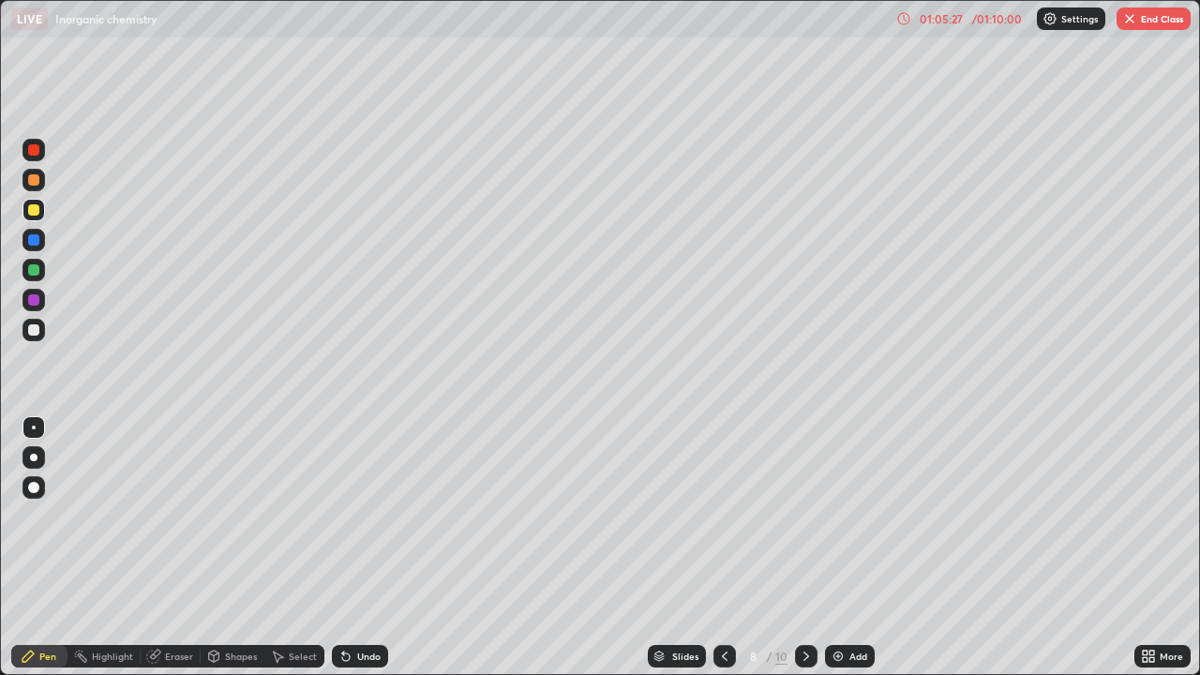
click at [805, 555] on icon at bounding box center [806, 656] width 15 height 15
click at [807, 555] on icon at bounding box center [807, 656] width 6 height 9
click at [36, 274] on div at bounding box center [33, 269] width 11 height 11
click at [33, 269] on div at bounding box center [33, 269] width 11 height 11
click at [1155, 26] on button "End Class" at bounding box center [1154, 19] width 74 height 23
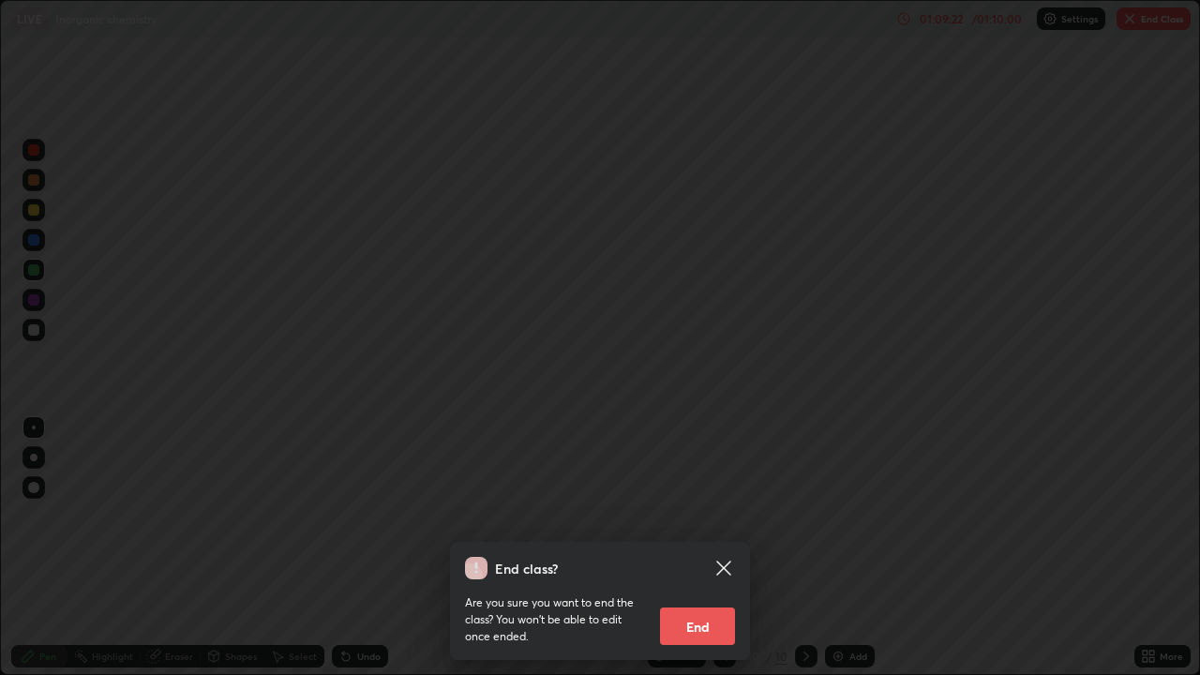
click at [703, 555] on button "End" at bounding box center [697, 627] width 75 height 38
click at [699, 555] on div "End class? Are you sure you want to end the class? You won’t be able to edit on…" at bounding box center [600, 337] width 1200 height 675
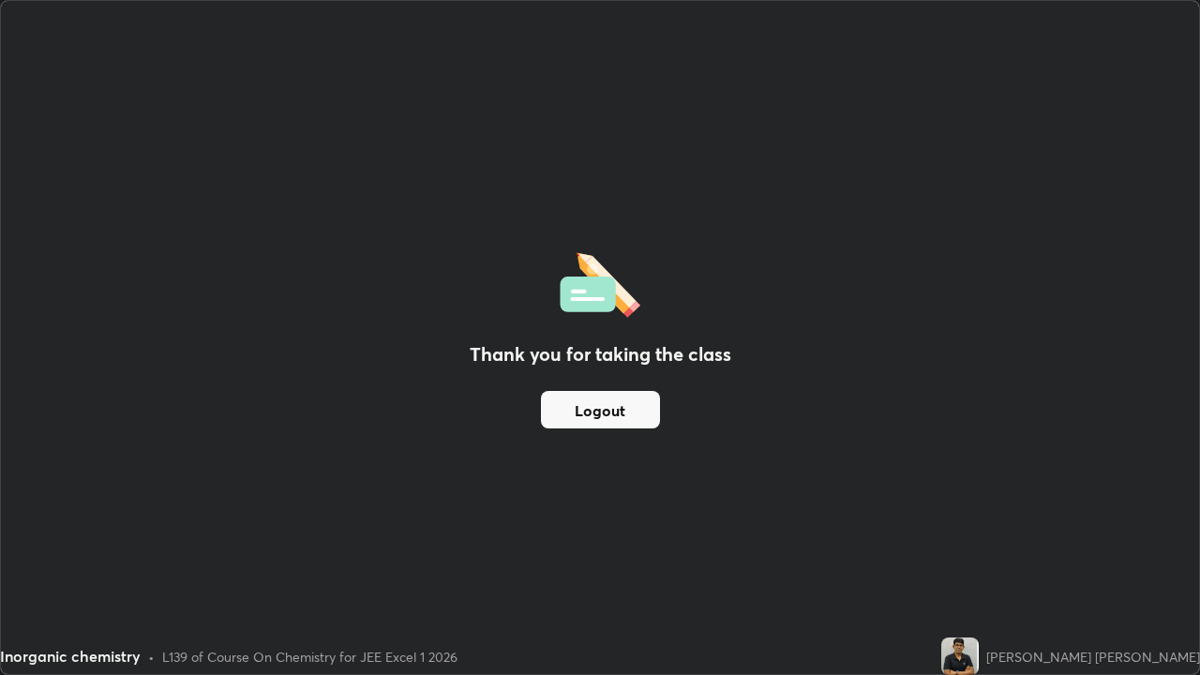
click at [613, 409] on button "Logout" at bounding box center [600, 410] width 119 height 38
click at [611, 410] on button "Logout" at bounding box center [600, 410] width 119 height 38
click at [613, 415] on button "Logout" at bounding box center [600, 410] width 119 height 38
click at [638, 411] on button "Logout" at bounding box center [600, 410] width 119 height 38
click at [638, 415] on button "Logout" at bounding box center [600, 410] width 119 height 38
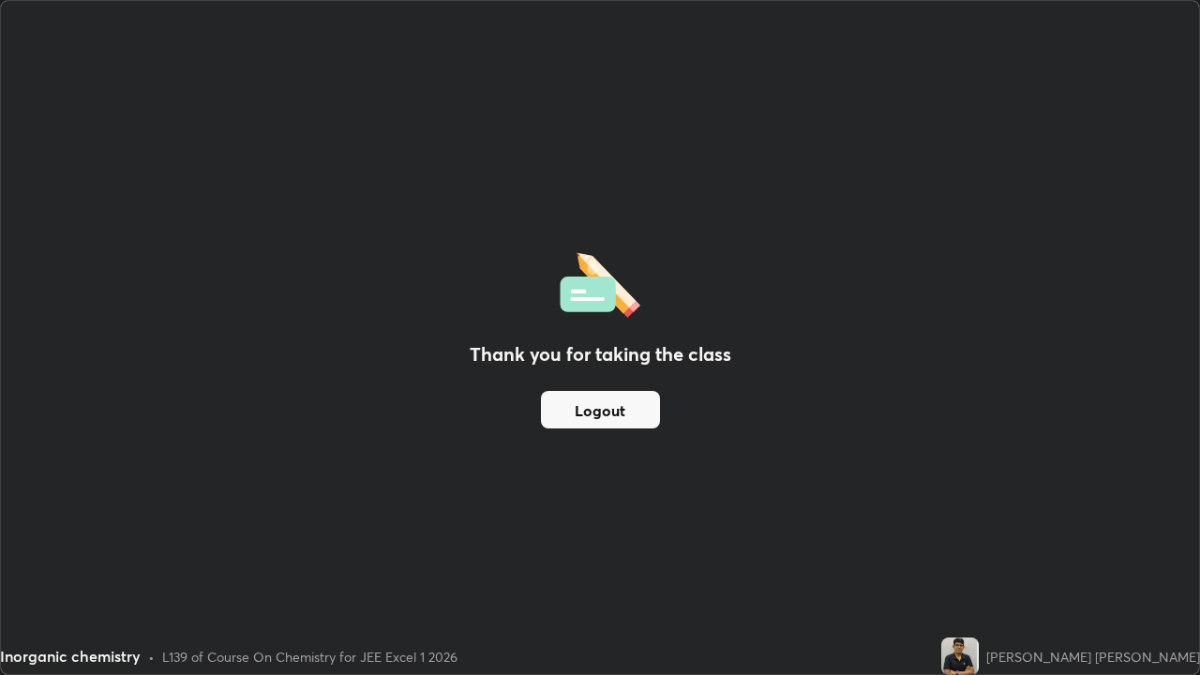
click at [637, 420] on button "Logout" at bounding box center [600, 410] width 119 height 38
click at [632, 426] on button "Logout" at bounding box center [600, 410] width 119 height 38
click at [912, 10] on div "Inorganic chemistry" at bounding box center [514, 19] width 1007 height 38
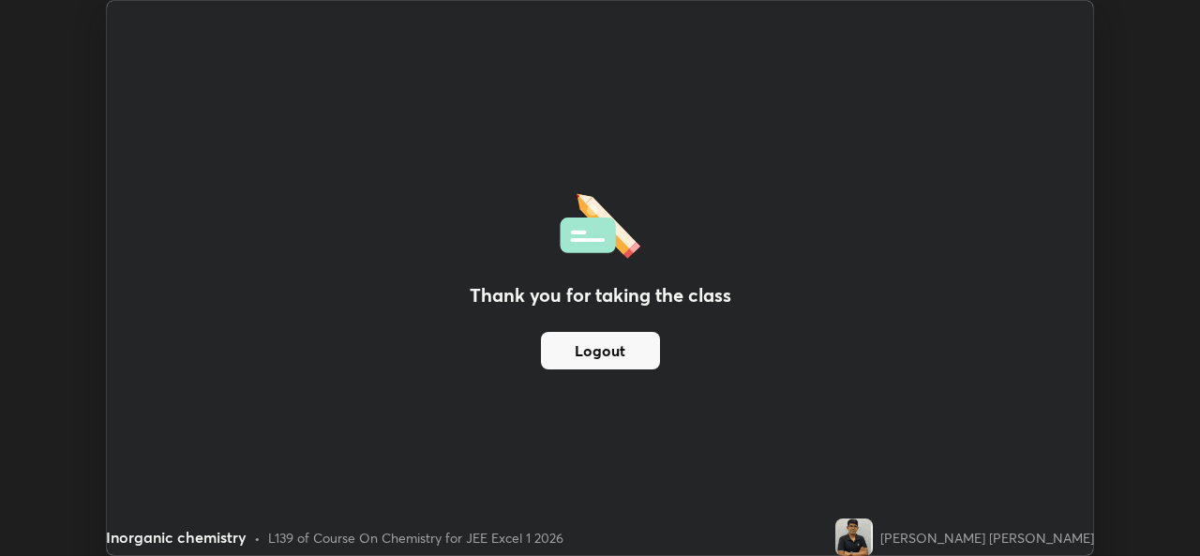
scroll to position [93230, 92586]
